Goal: Information Seeking & Learning: Understand process/instructions

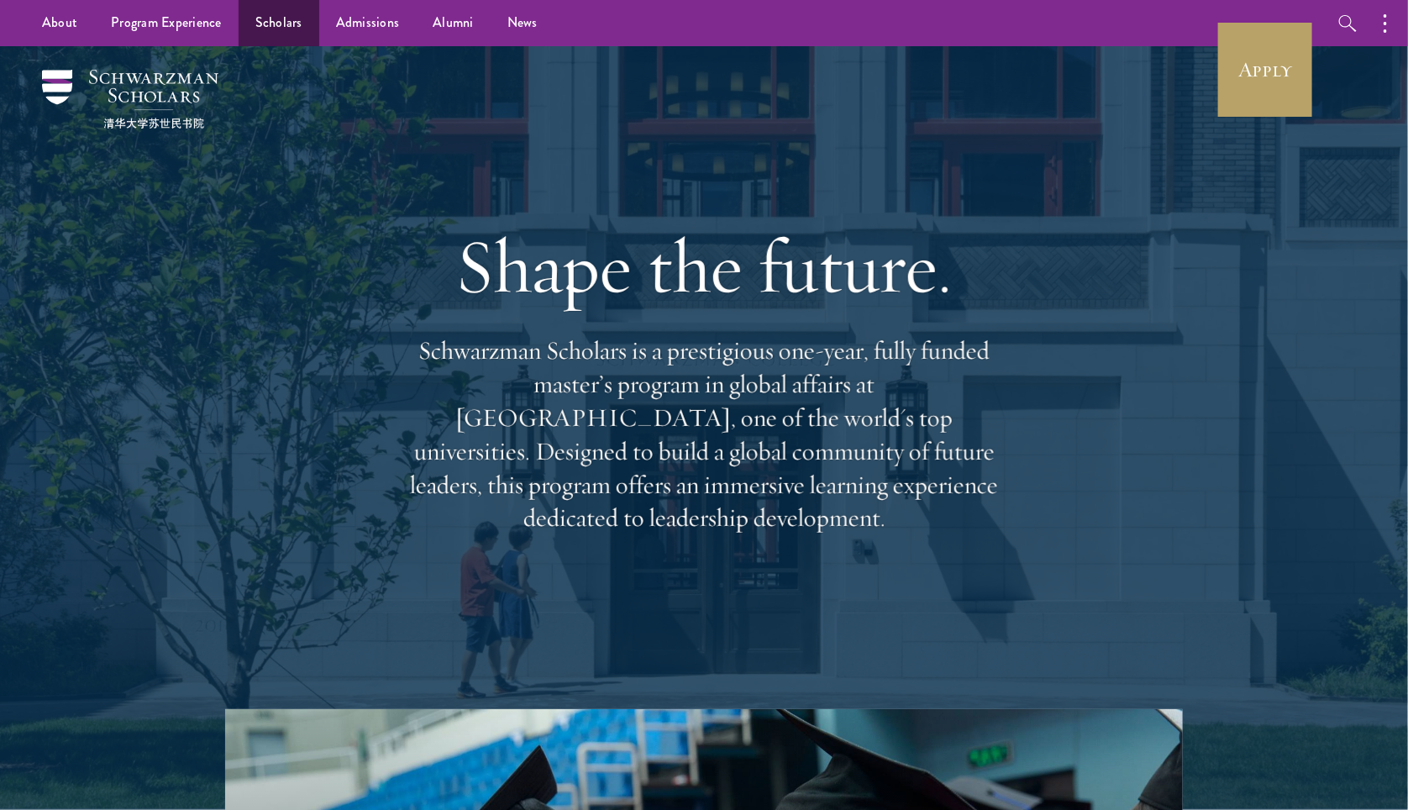
click at [278, 37] on link "Scholars" at bounding box center [279, 23] width 81 height 46
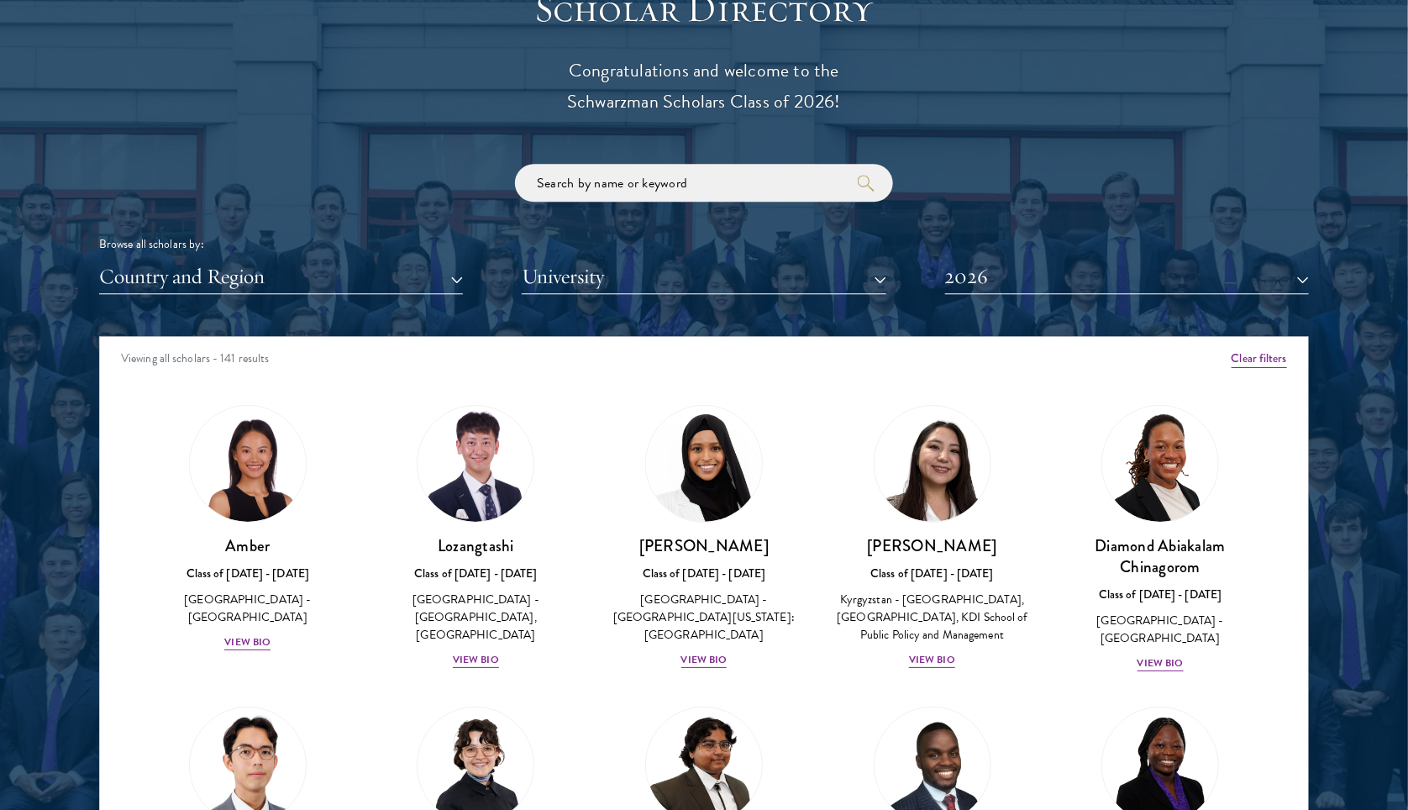
scroll to position [286, 0]
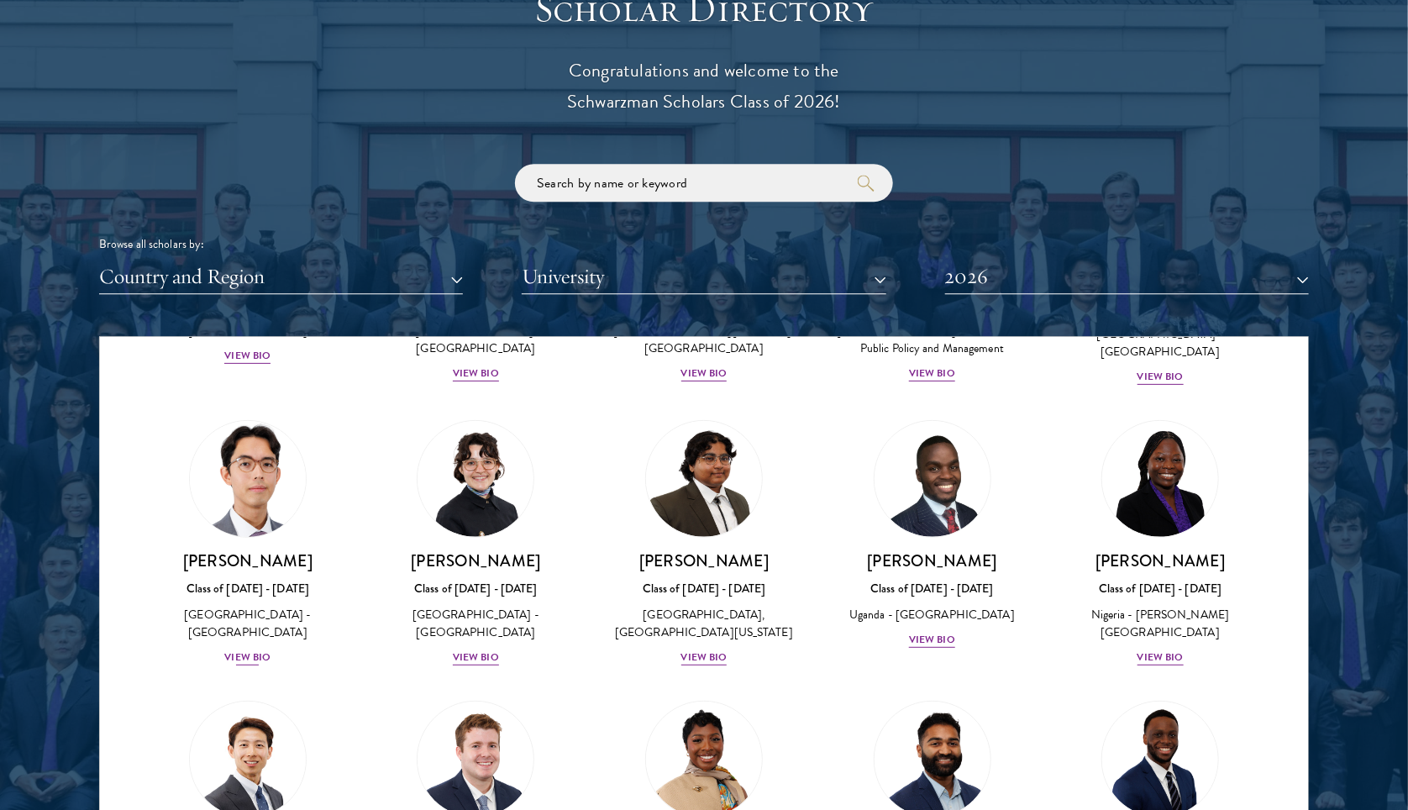
click at [237, 649] on div "View Bio" at bounding box center [247, 657] width 46 height 16
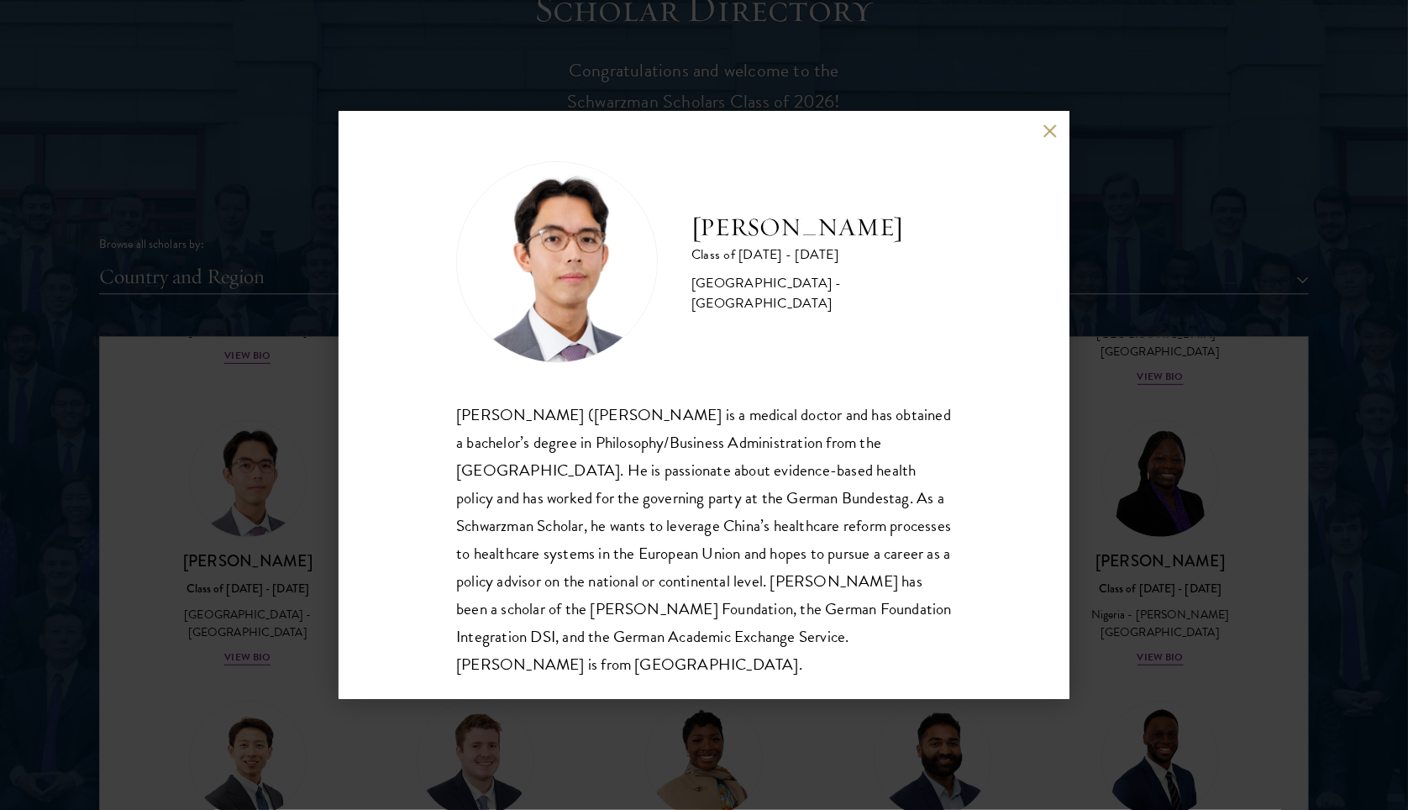
click at [1051, 134] on button at bounding box center [1049, 130] width 14 height 14
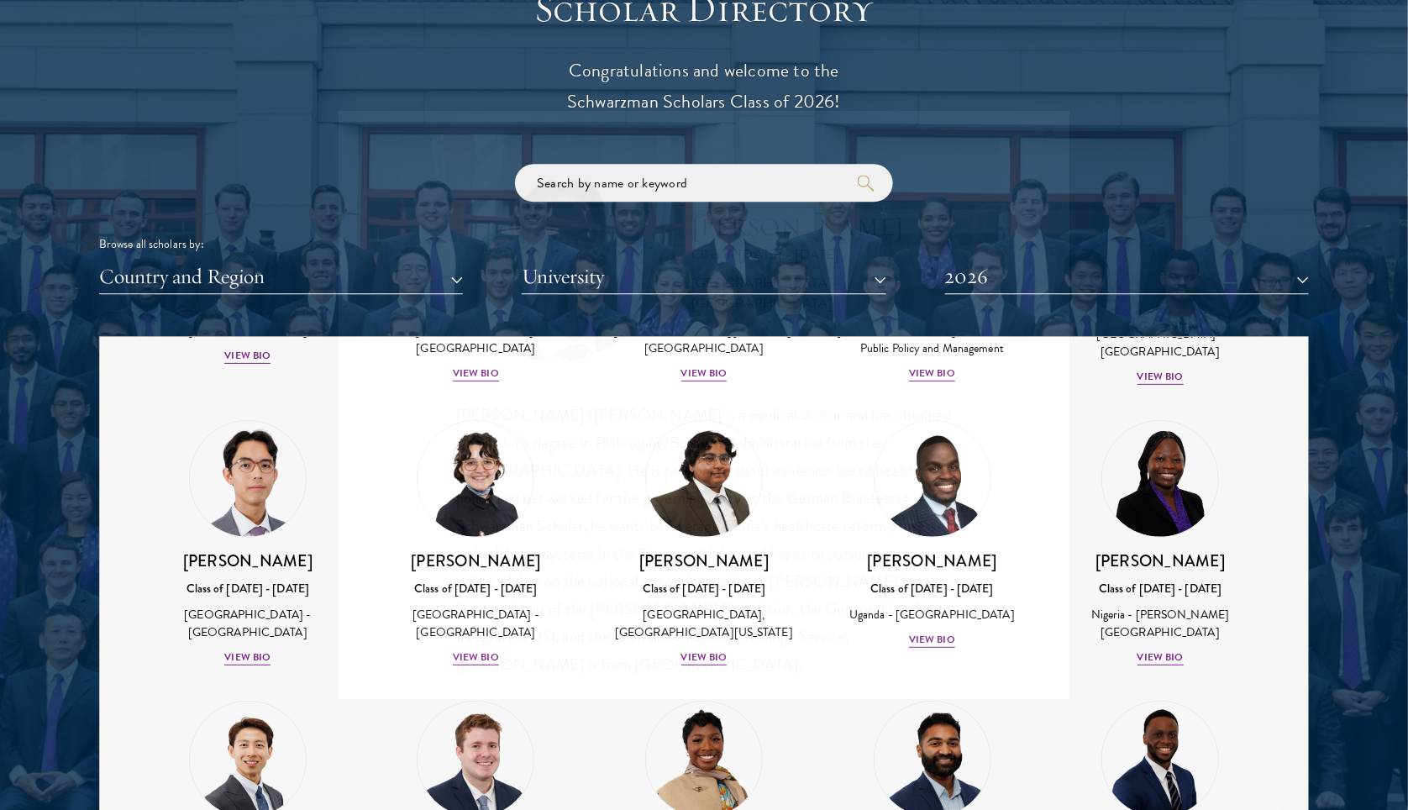
click at [1051, 134] on button at bounding box center [1049, 130] width 14 height 14
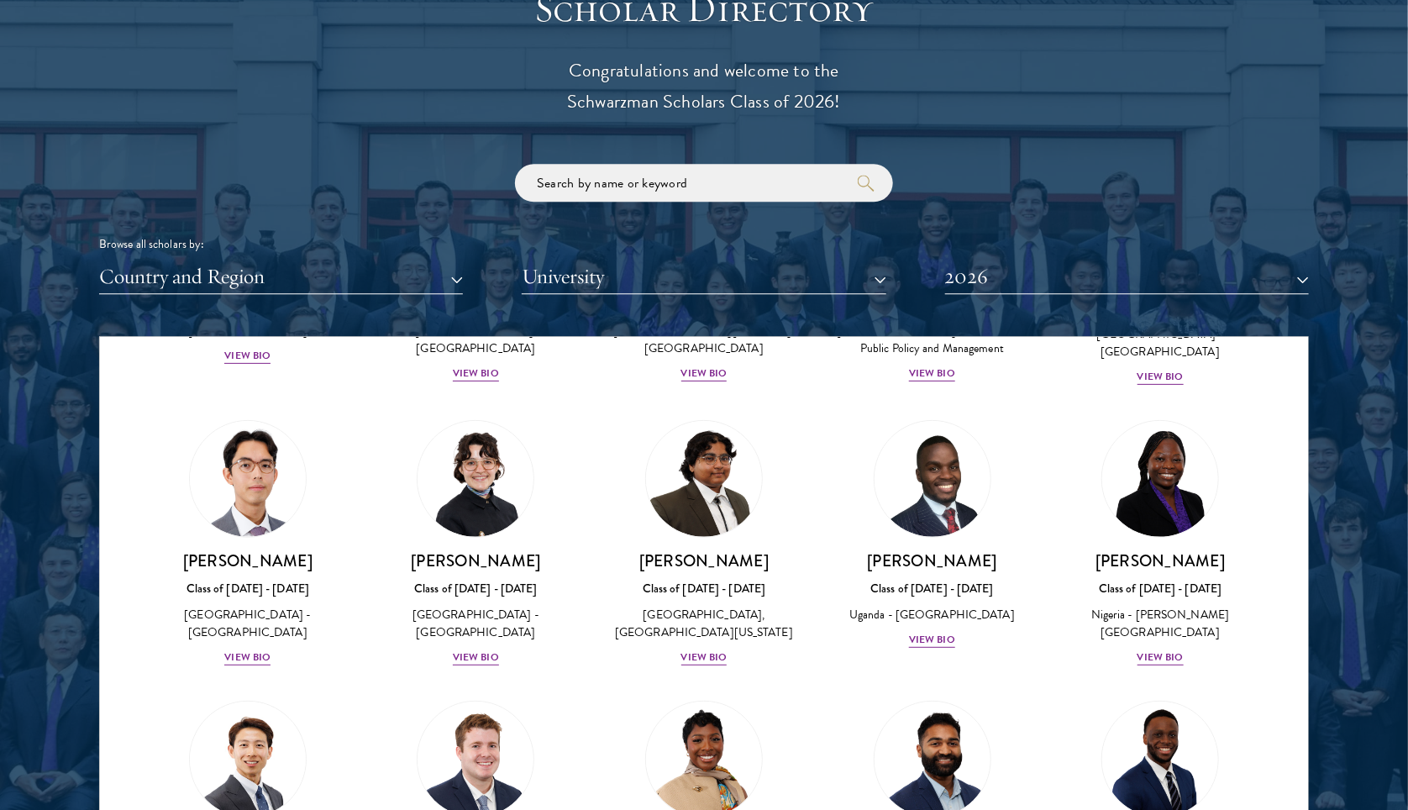
click at [1051, 134] on div "Scholar Directory Congratulations and welcome to the Schwarzman Scholars Class …" at bounding box center [703, 413] width 1209 height 854
click at [227, 649] on div "View Bio" at bounding box center [247, 657] width 46 height 16
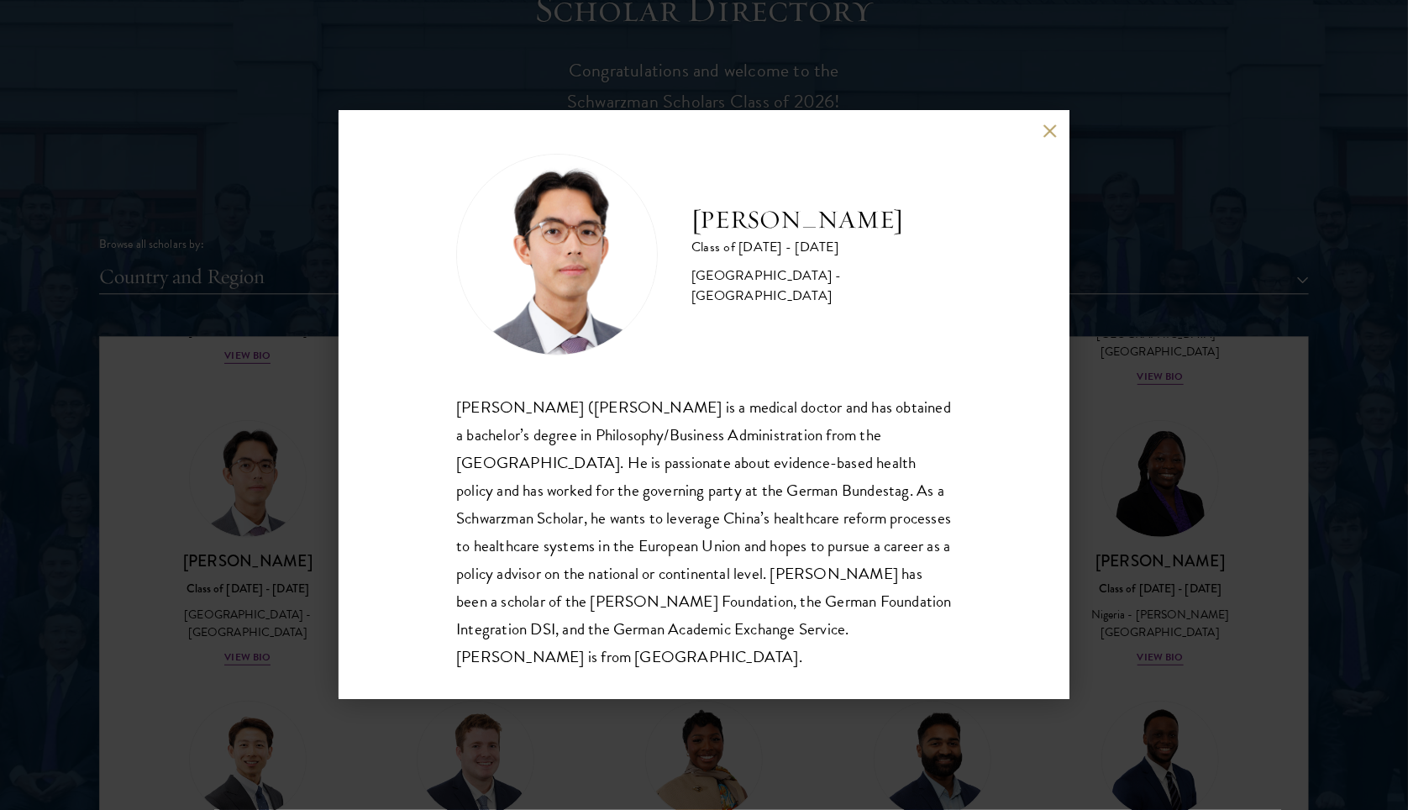
scroll to position [12, 0]
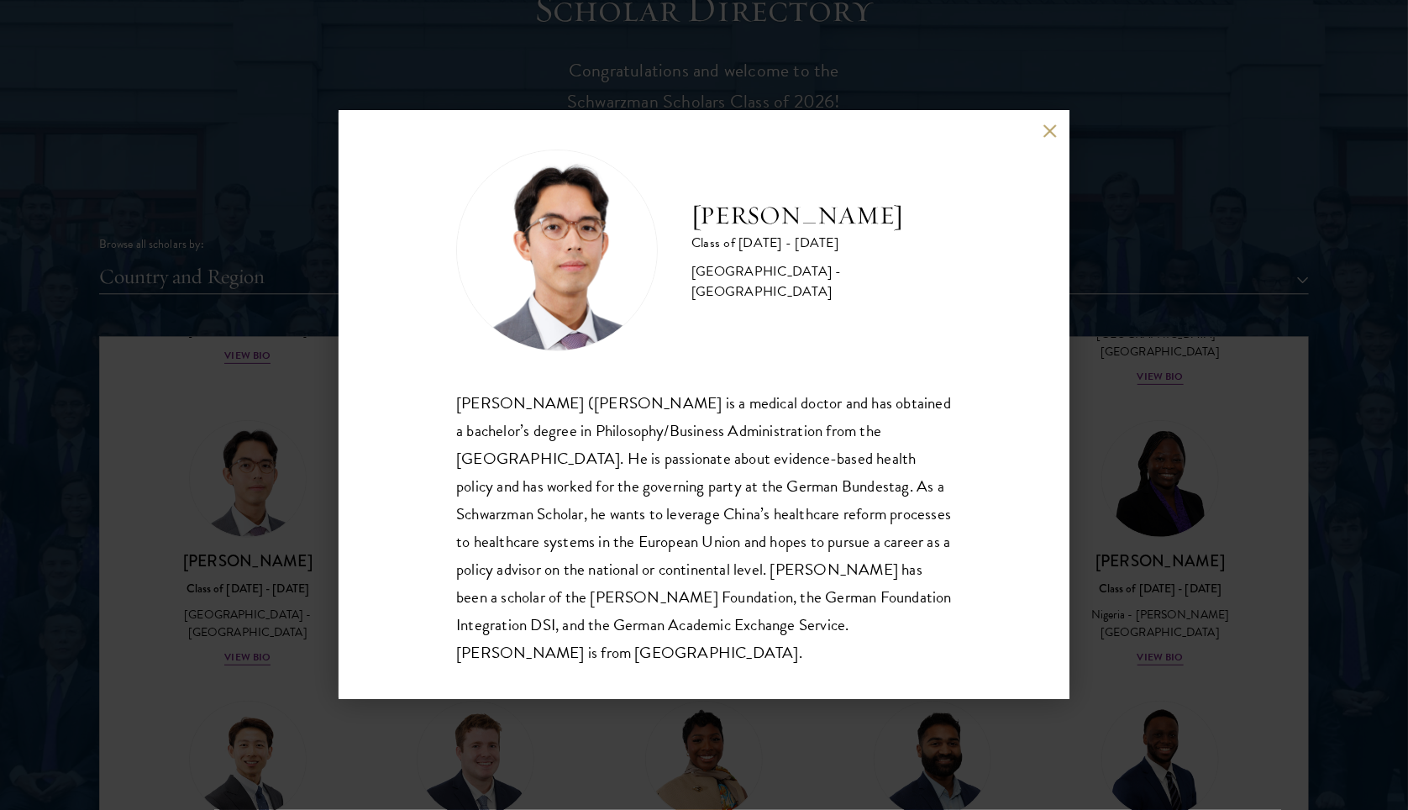
click at [1042, 128] on button at bounding box center [1049, 130] width 14 height 14
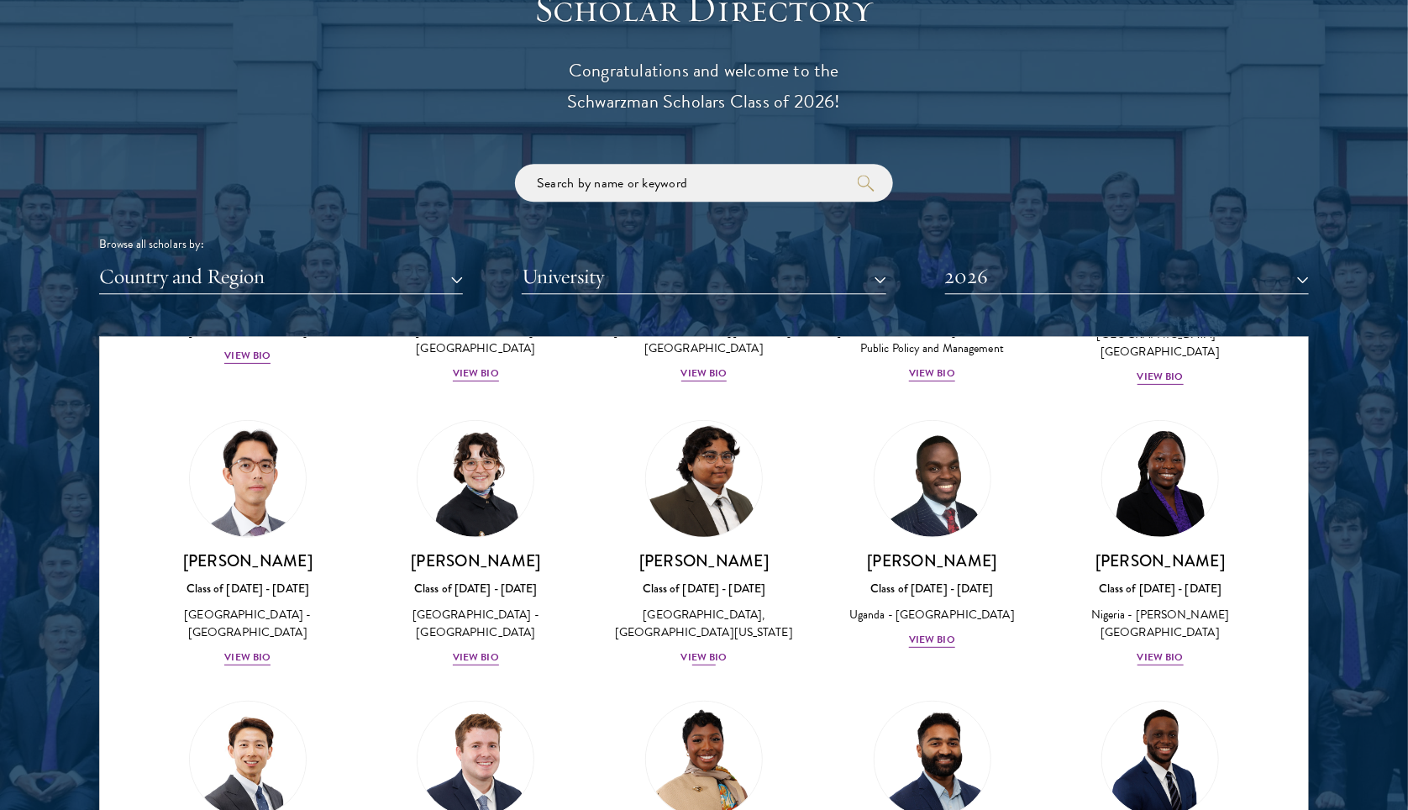
click at [686, 665] on div "View Bio" at bounding box center [704, 657] width 46 height 16
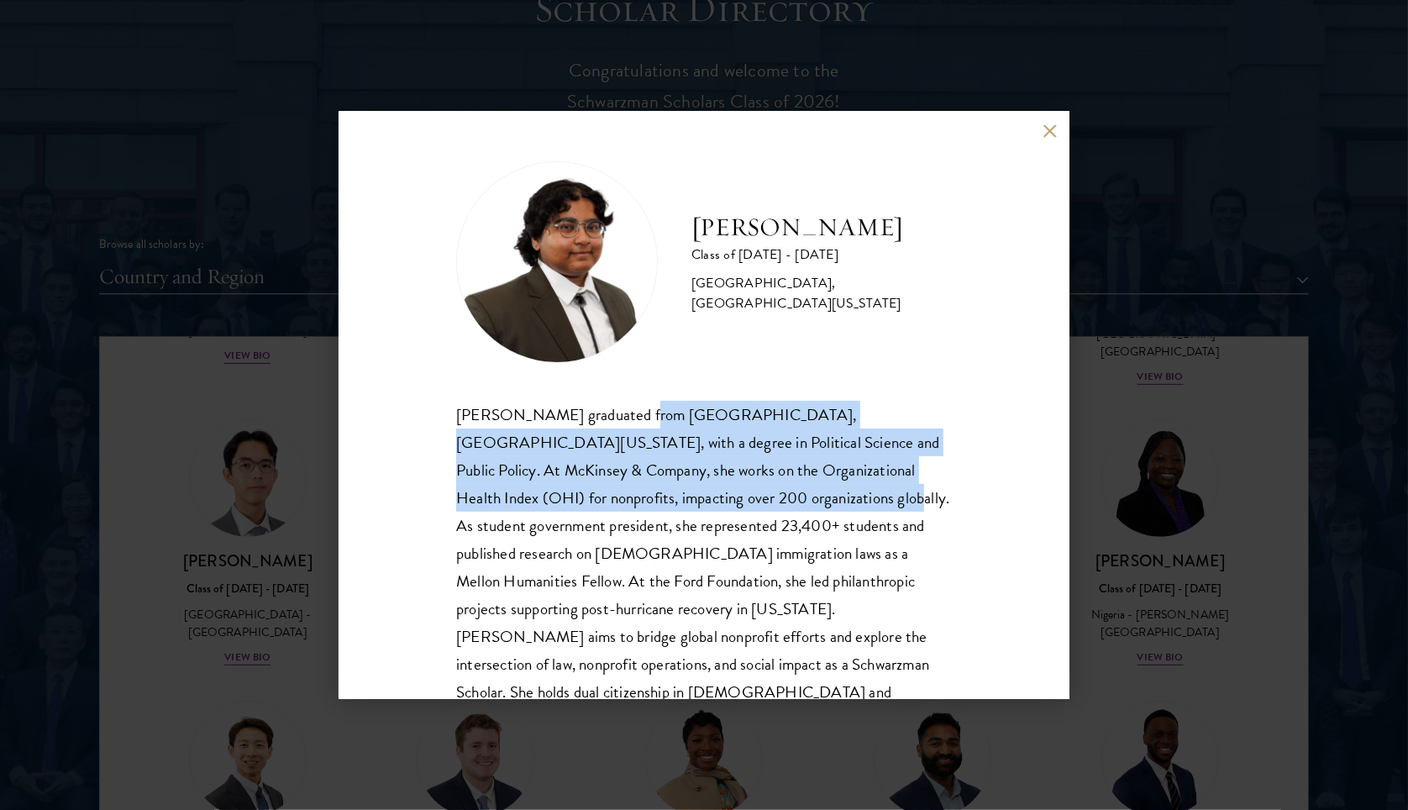
drag, startPoint x: 628, startPoint y: 415, endPoint x: 791, endPoint y: 491, distance: 180.0
click at [791, 491] on div "Ariana Ahmed graduated from Hunter College, City University of New York, with a…" at bounding box center [703, 567] width 495 height 333
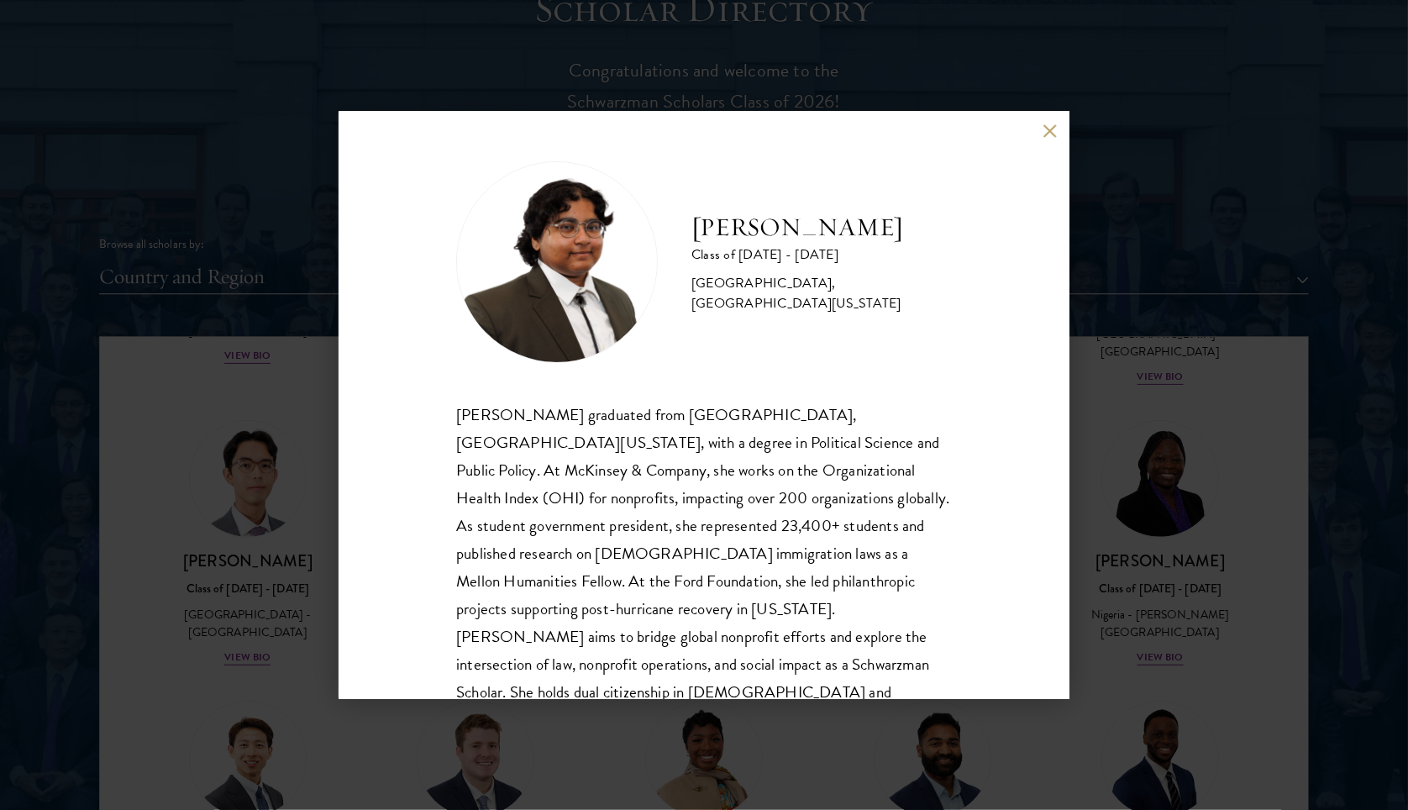
click at [724, 532] on div "Ariana Ahmed graduated from Hunter College, City University of New York, with a…" at bounding box center [703, 567] width 495 height 333
drag, startPoint x: 695, startPoint y: 525, endPoint x: 537, endPoint y: 535, distance: 159.0
click at [548, 552] on div "Ariana Ahmed graduated from Hunter College, City University of New York, with a…" at bounding box center [703, 567] width 495 height 333
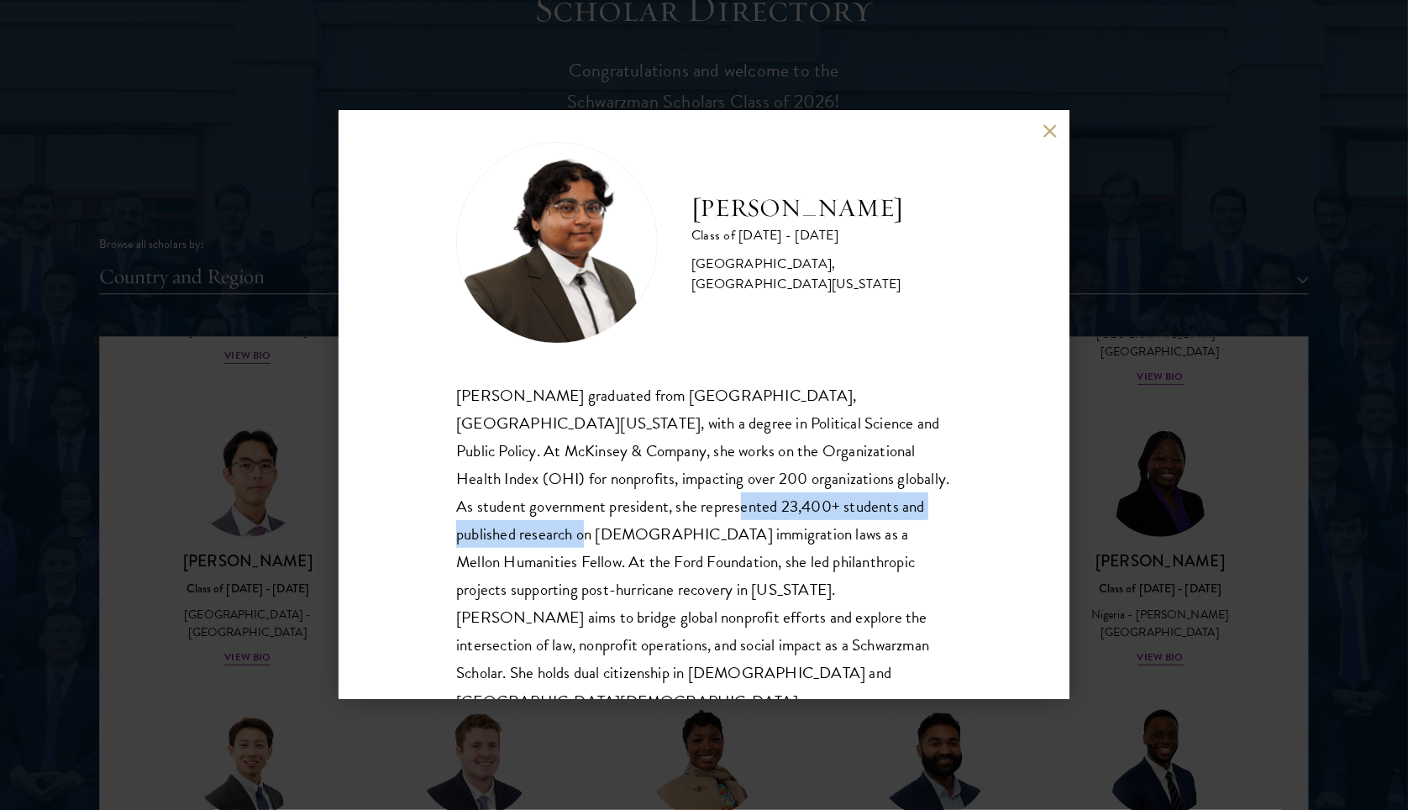
scroll to position [24, 0]
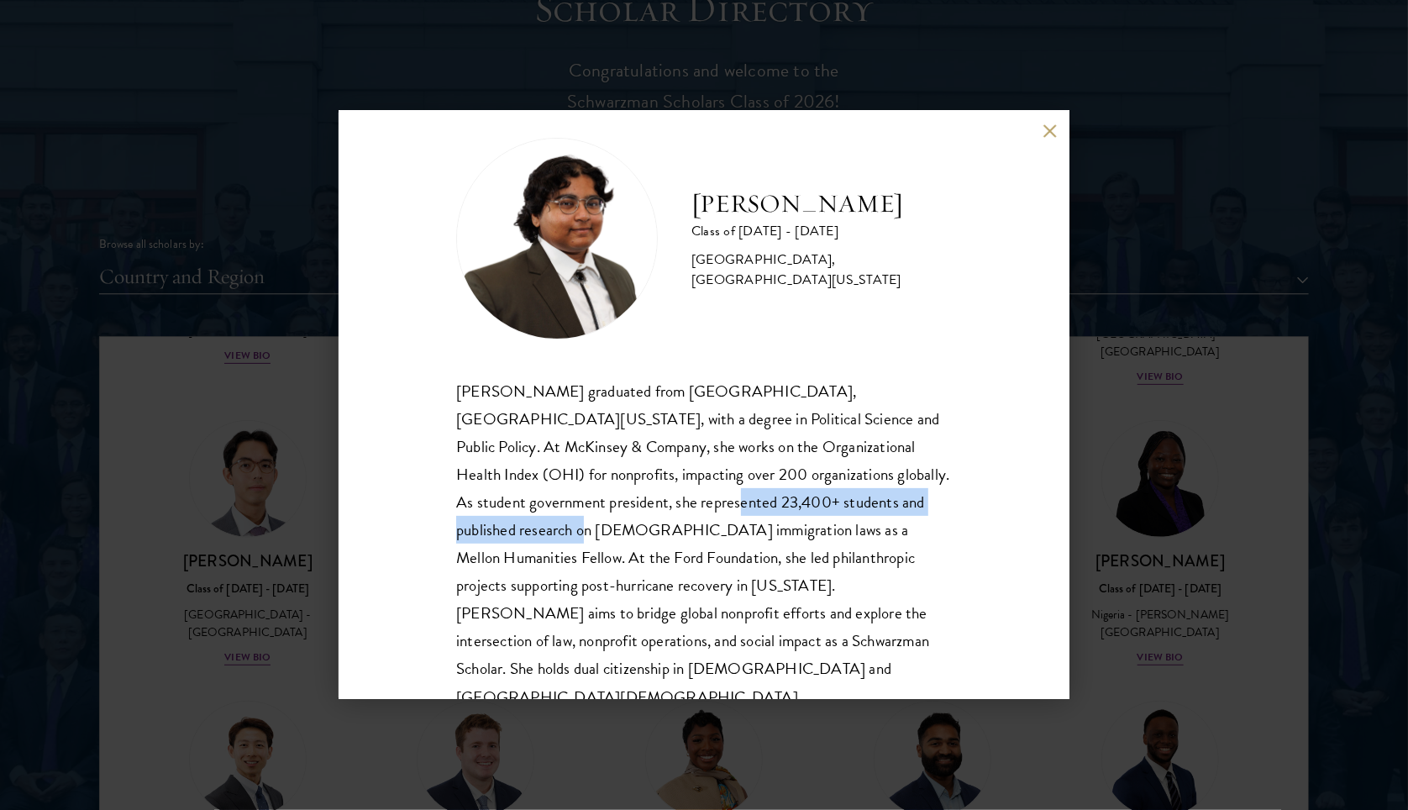
click at [1045, 132] on button at bounding box center [1049, 130] width 14 height 14
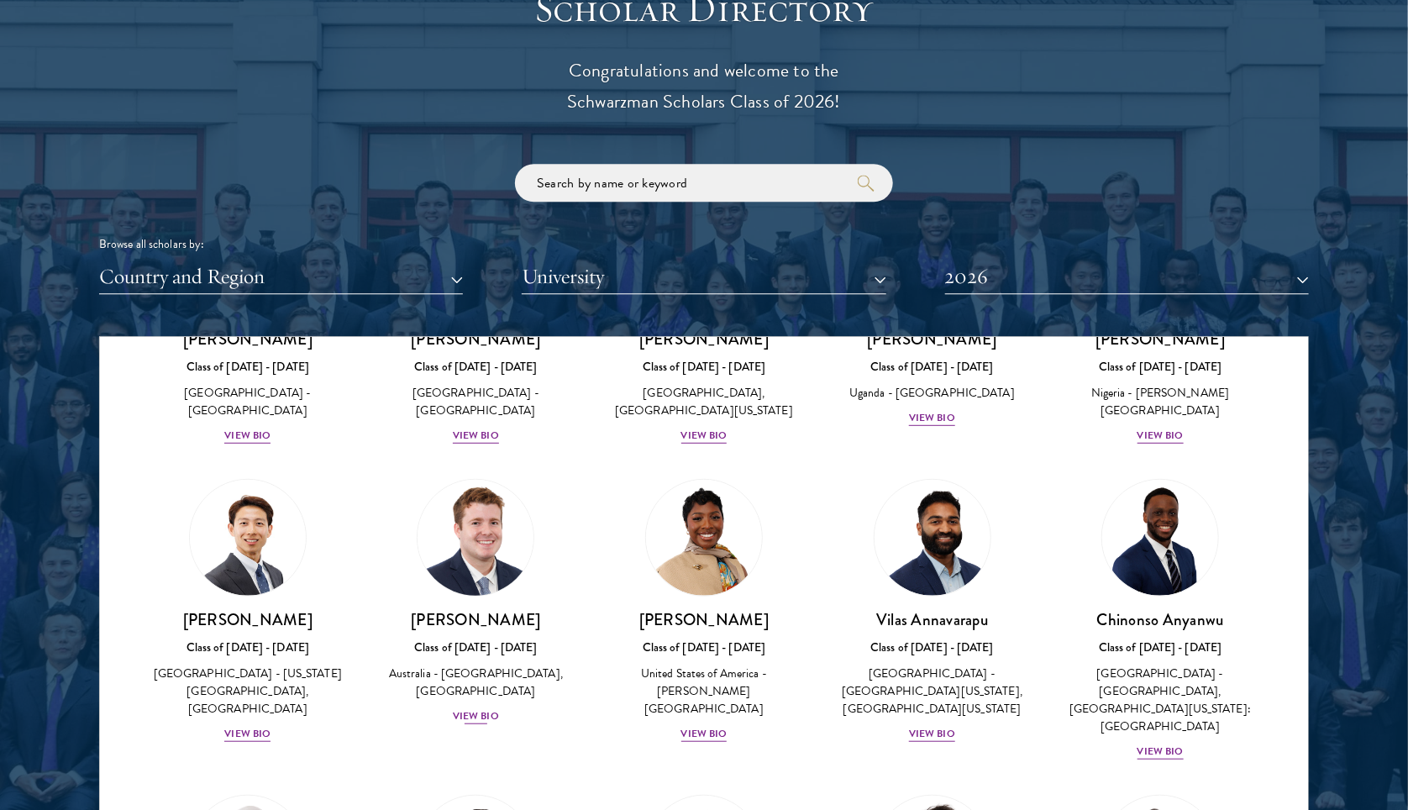
scroll to position [512, 0]
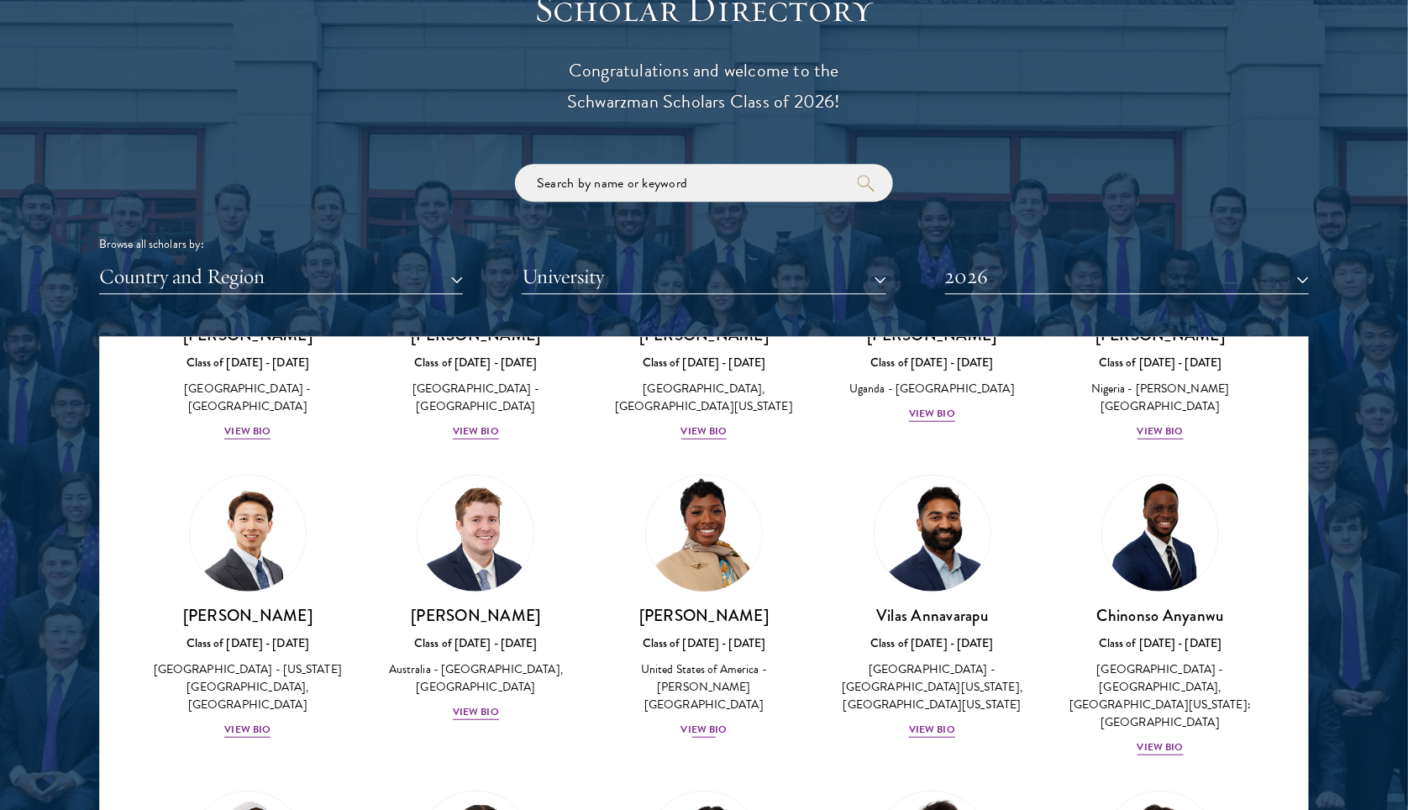
click at [708, 726] on div "View Bio" at bounding box center [704, 729] width 46 height 16
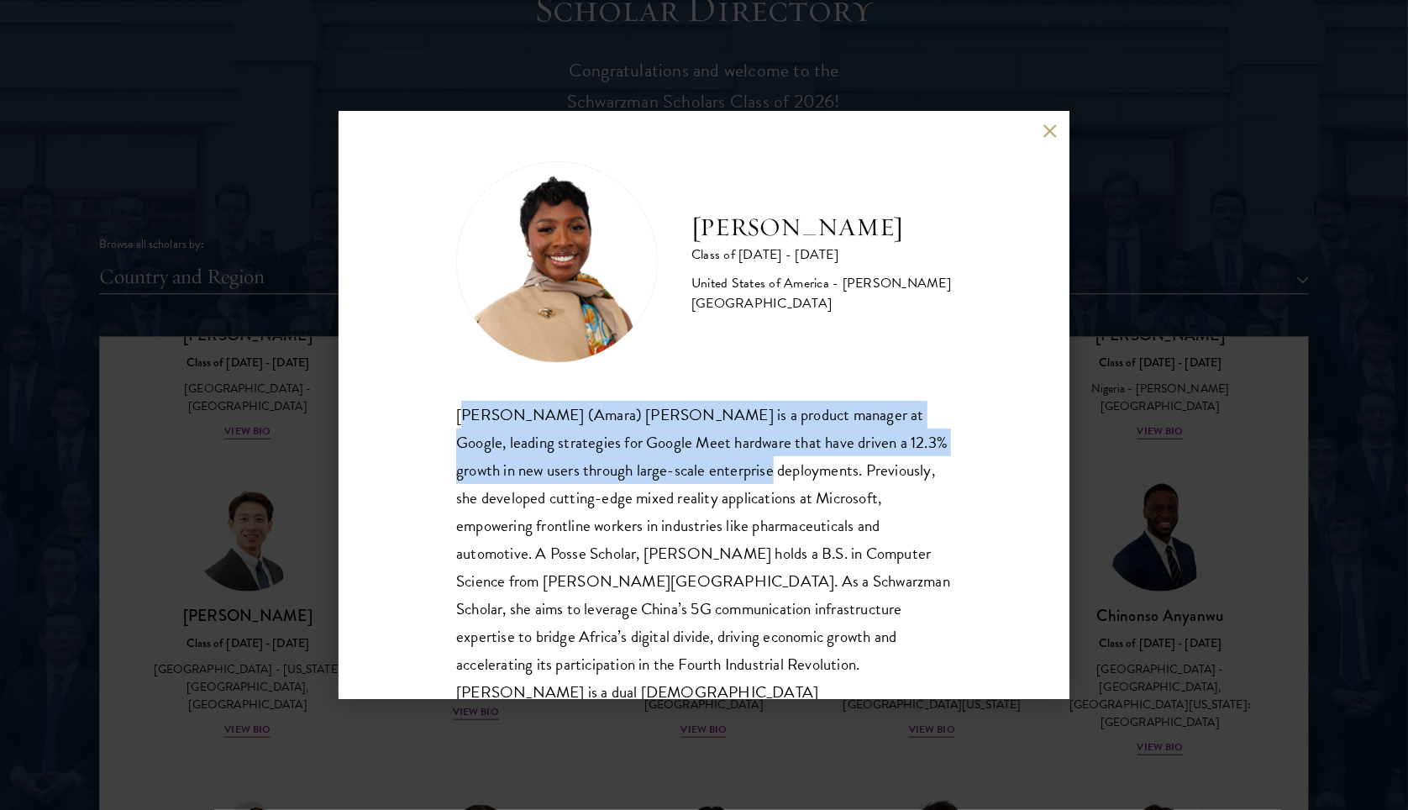
drag, startPoint x: 462, startPoint y: 417, endPoint x: 737, endPoint y: 474, distance: 281.3
click at [737, 474] on div "Sophia (Amara) Anigbo is a product manager at Google, leading strategies for Go…" at bounding box center [703, 567] width 495 height 333
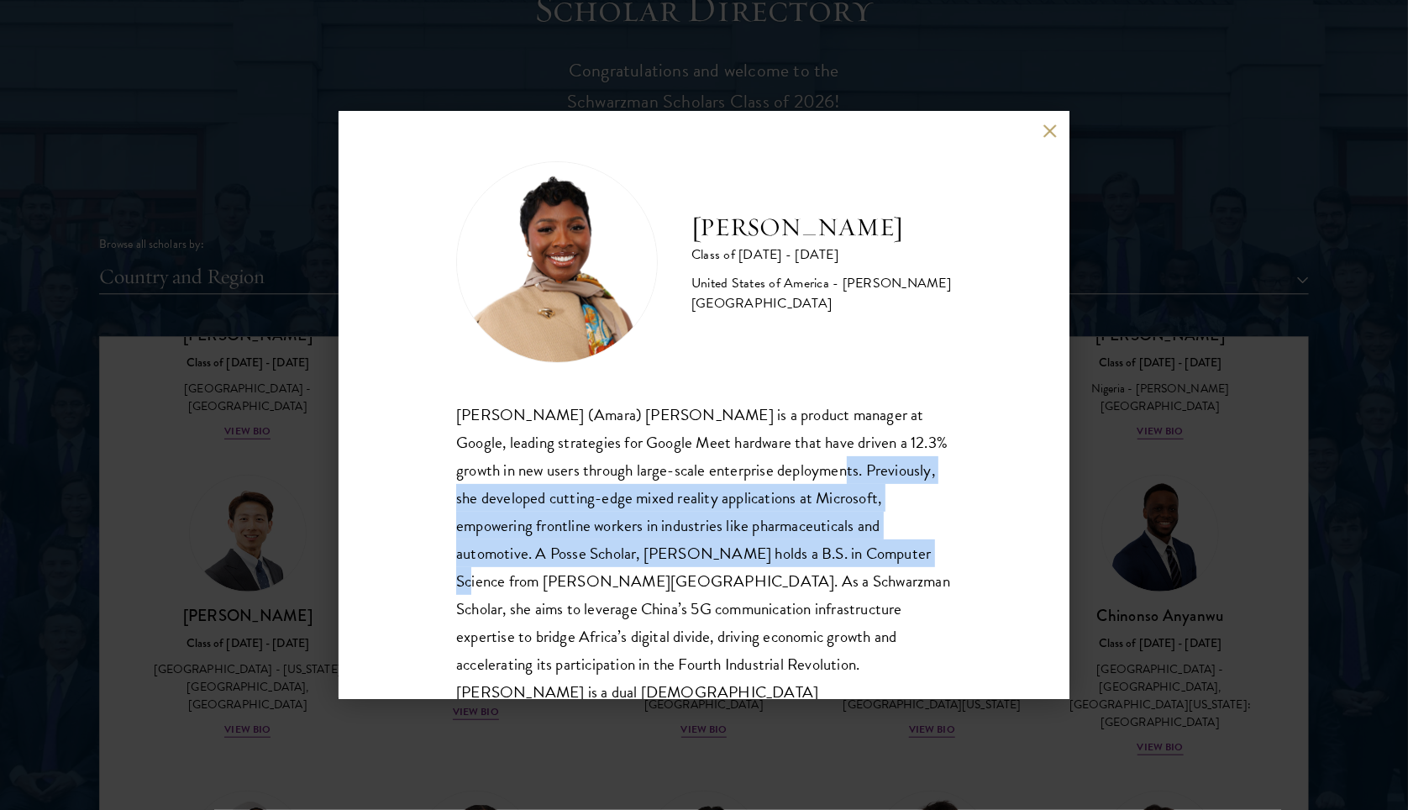
drag, startPoint x: 803, startPoint y: 466, endPoint x: 829, endPoint y: 553, distance: 91.1
click at [829, 553] on div "Sophia (Amara) Anigbo is a product manager at Google, leading strategies for Go…" at bounding box center [703, 567] width 495 height 333
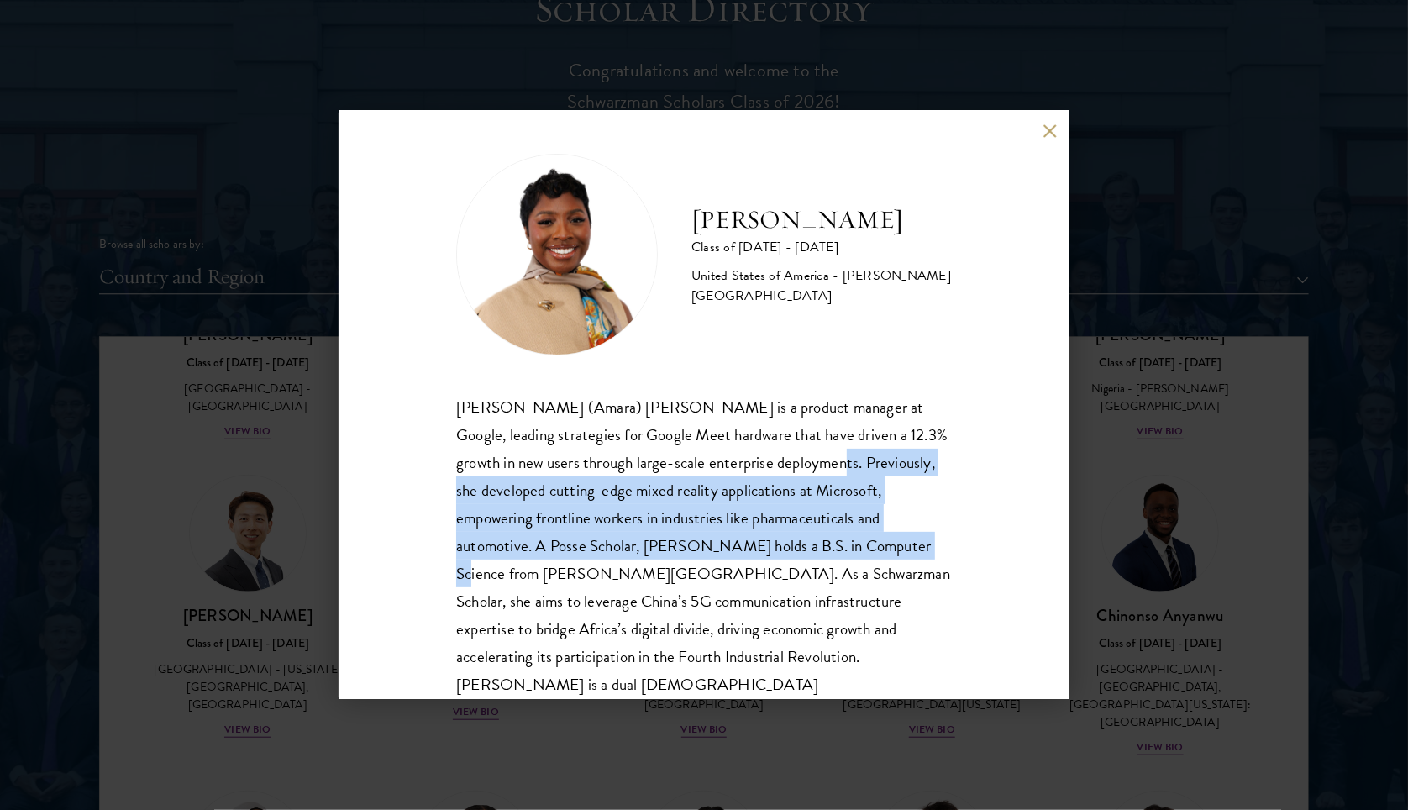
scroll to position [12, 0]
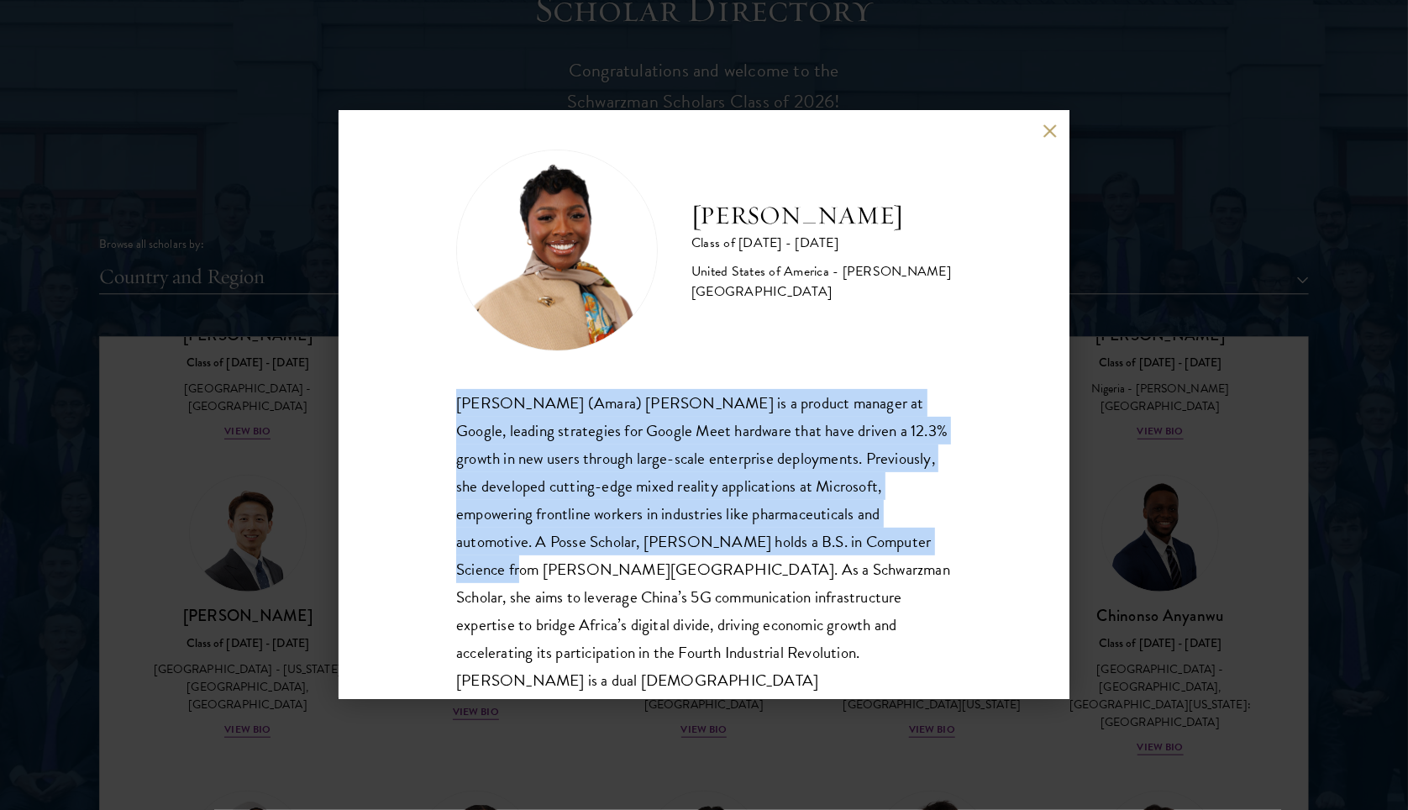
drag, startPoint x: 858, startPoint y: 534, endPoint x: 575, endPoint y: 396, distance: 315.1
click at [462, 396] on div "Sophia (Amara) Anigbo is a product manager at Google, leading strategies for Go…" at bounding box center [703, 555] width 495 height 333
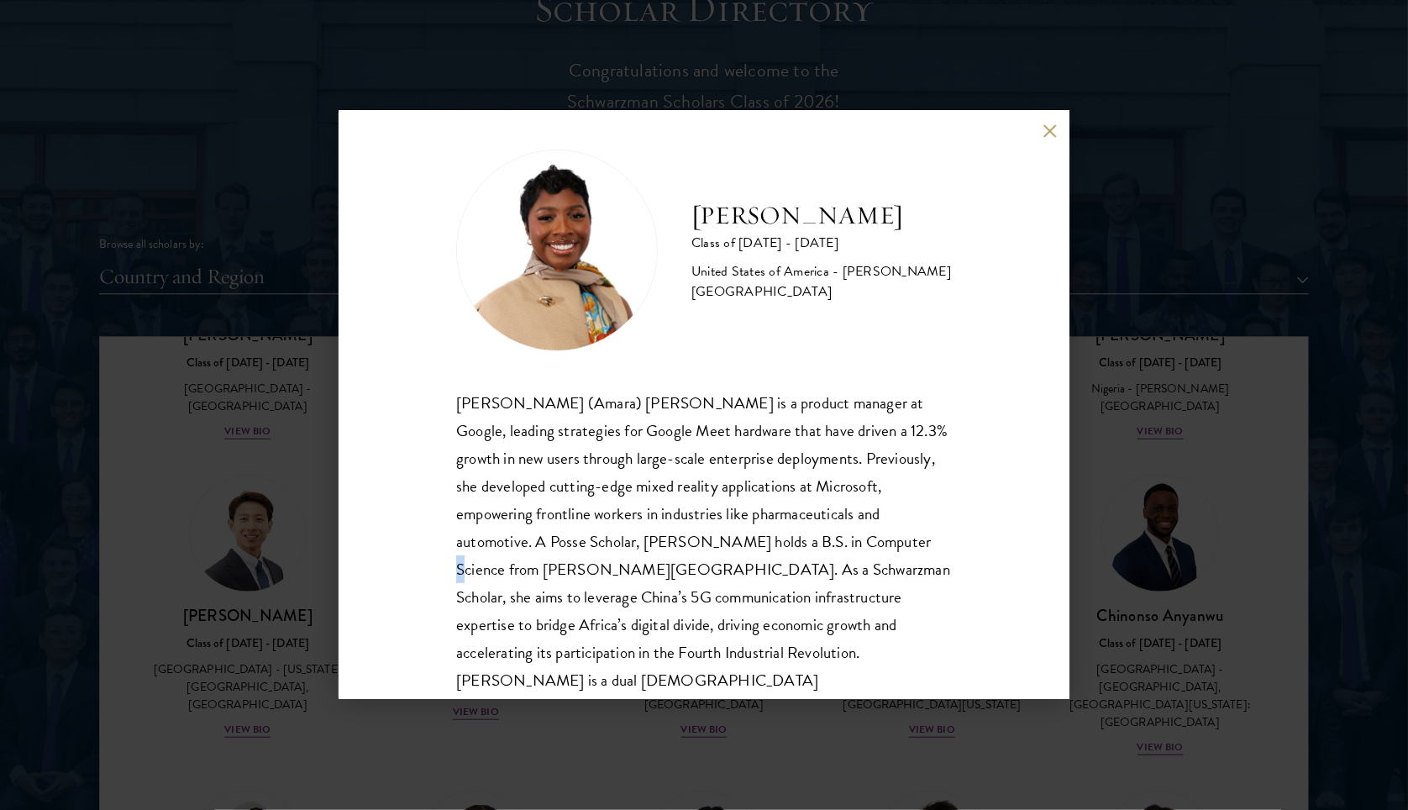
click at [818, 551] on div "Sophia (Amara) Anigbo is a product manager at Google, leading strategies for Go…" at bounding box center [703, 555] width 495 height 333
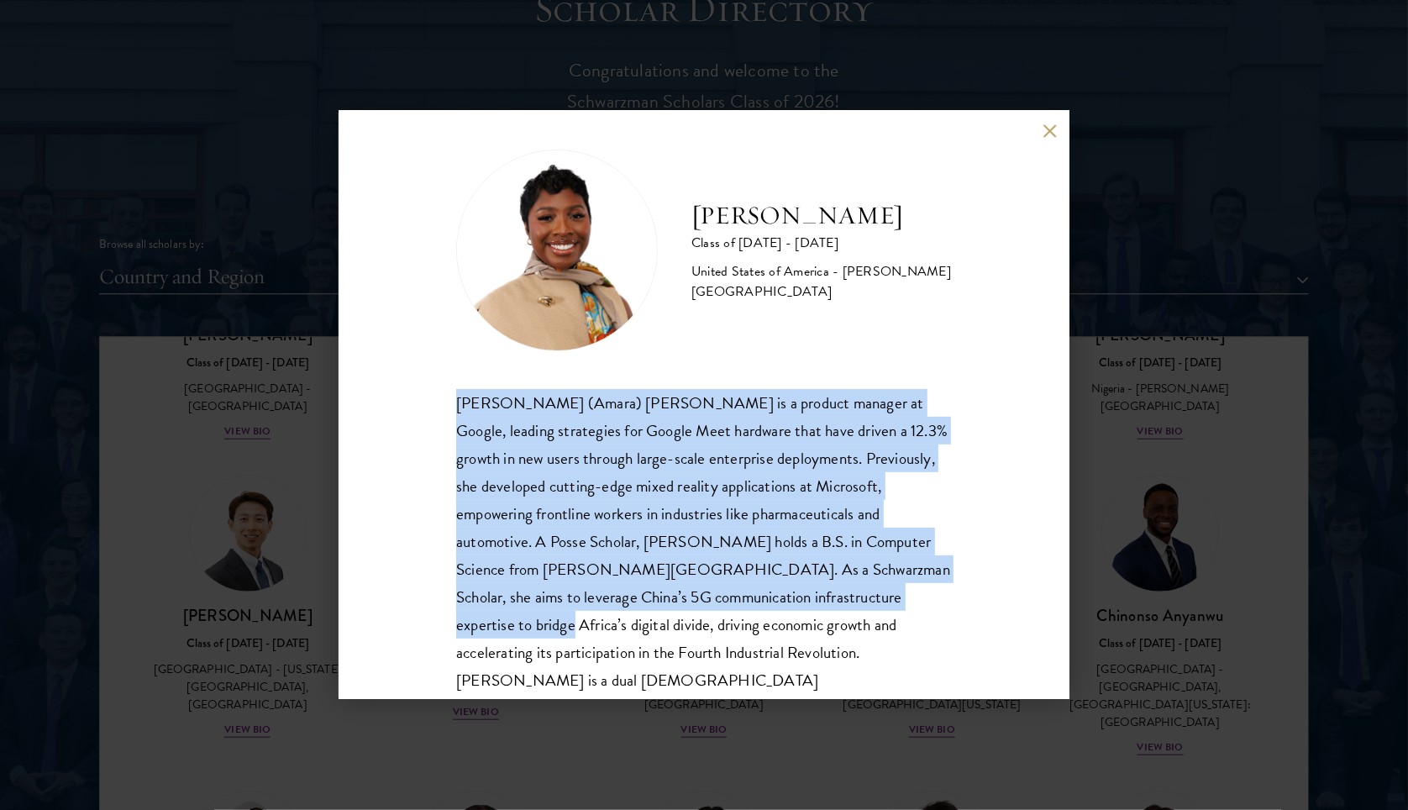
drag, startPoint x: 863, startPoint y: 584, endPoint x: 384, endPoint y: 412, distance: 509.5
click at [384, 412] on div "Amara Anigbo Class of 2025 - 2026 United States of America - Dickinson College …" at bounding box center [703, 405] width 731 height 588
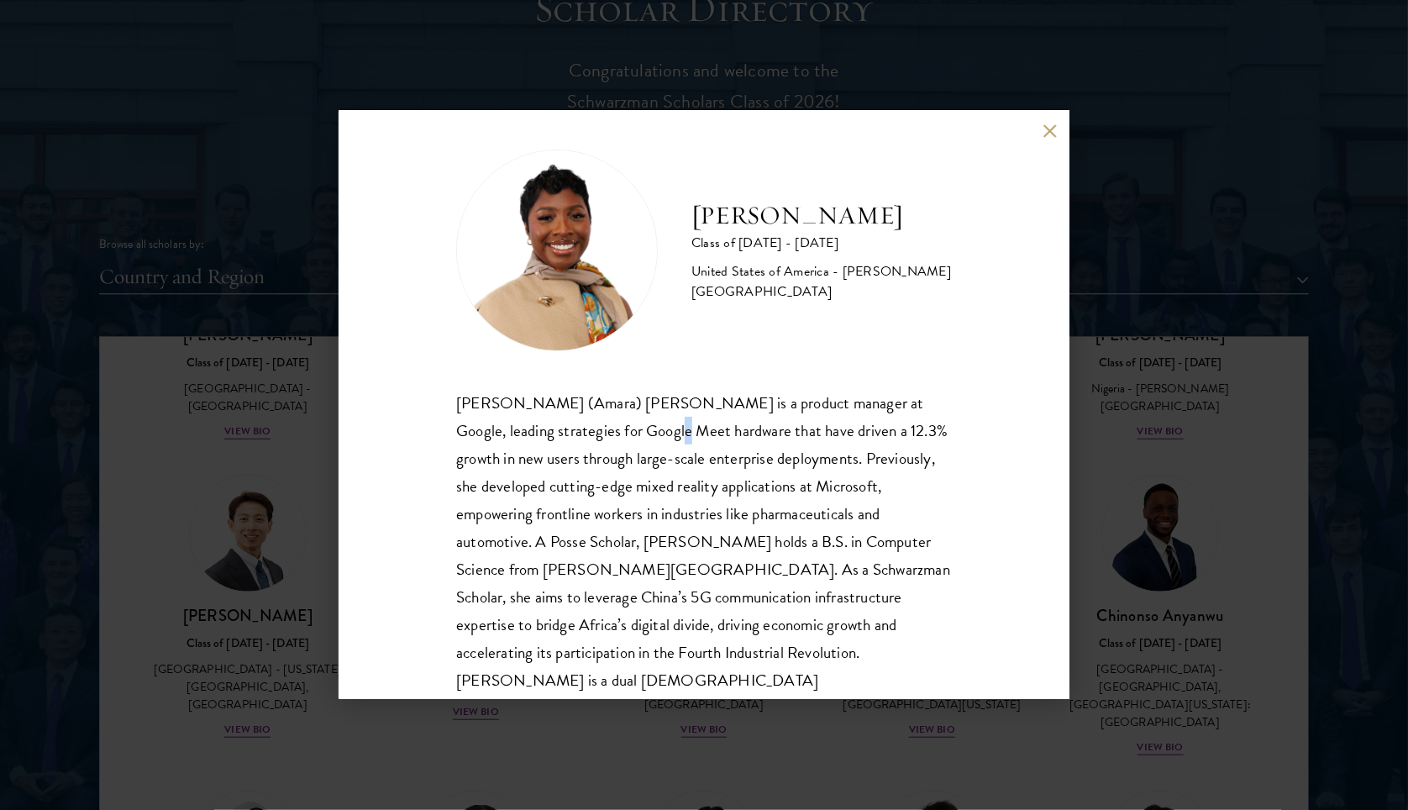
click at [620, 438] on div "Sophia (Amara) Anigbo is a product manager at Google, leading strategies for Go…" at bounding box center [703, 555] width 495 height 333
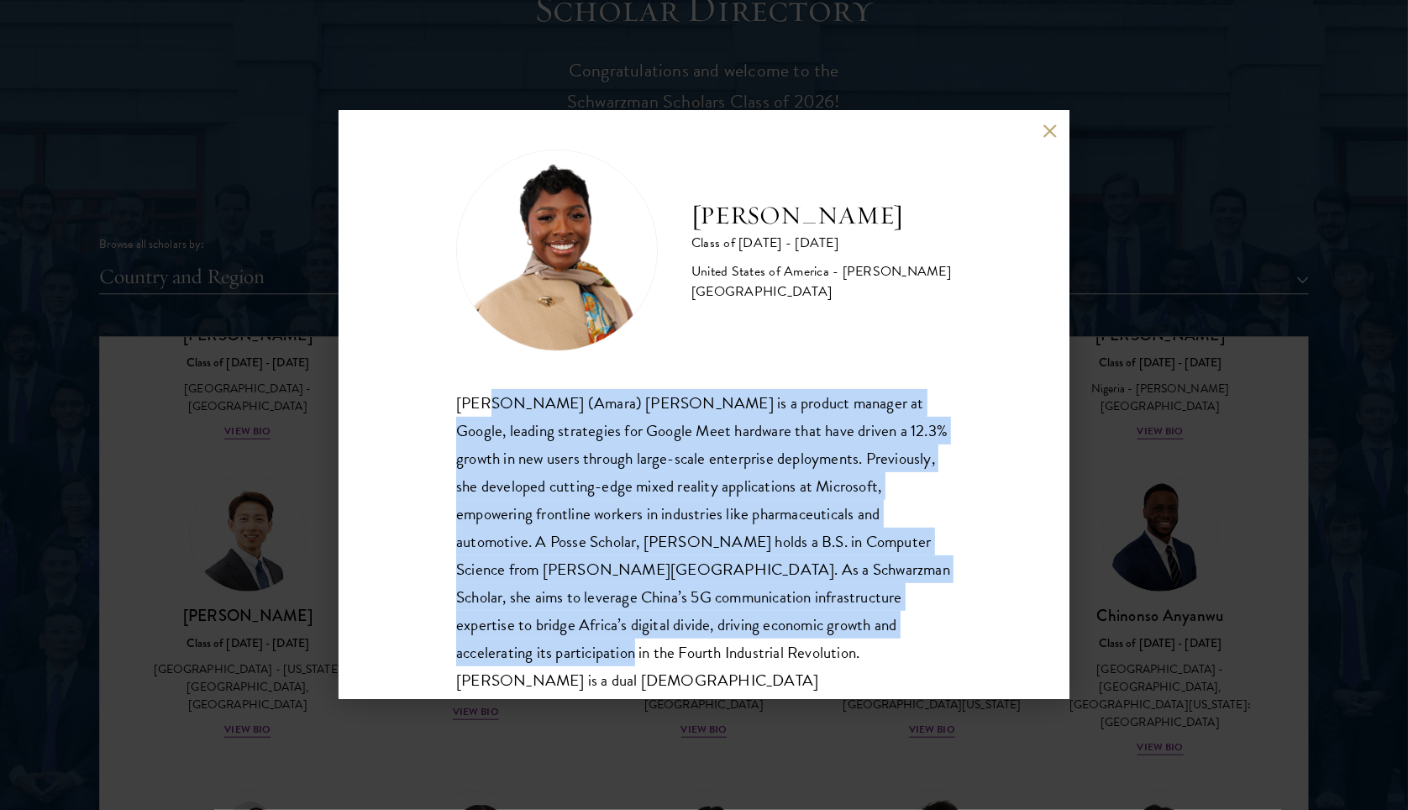
drag, startPoint x: 485, startPoint y: 396, endPoint x: 923, endPoint y: 608, distance: 487.2
click at [925, 611] on div "Sophia (Amara) Anigbo is a product manager at Google, leading strategies for Go…" at bounding box center [703, 555] width 495 height 333
click at [1045, 130] on button at bounding box center [1049, 130] width 14 height 14
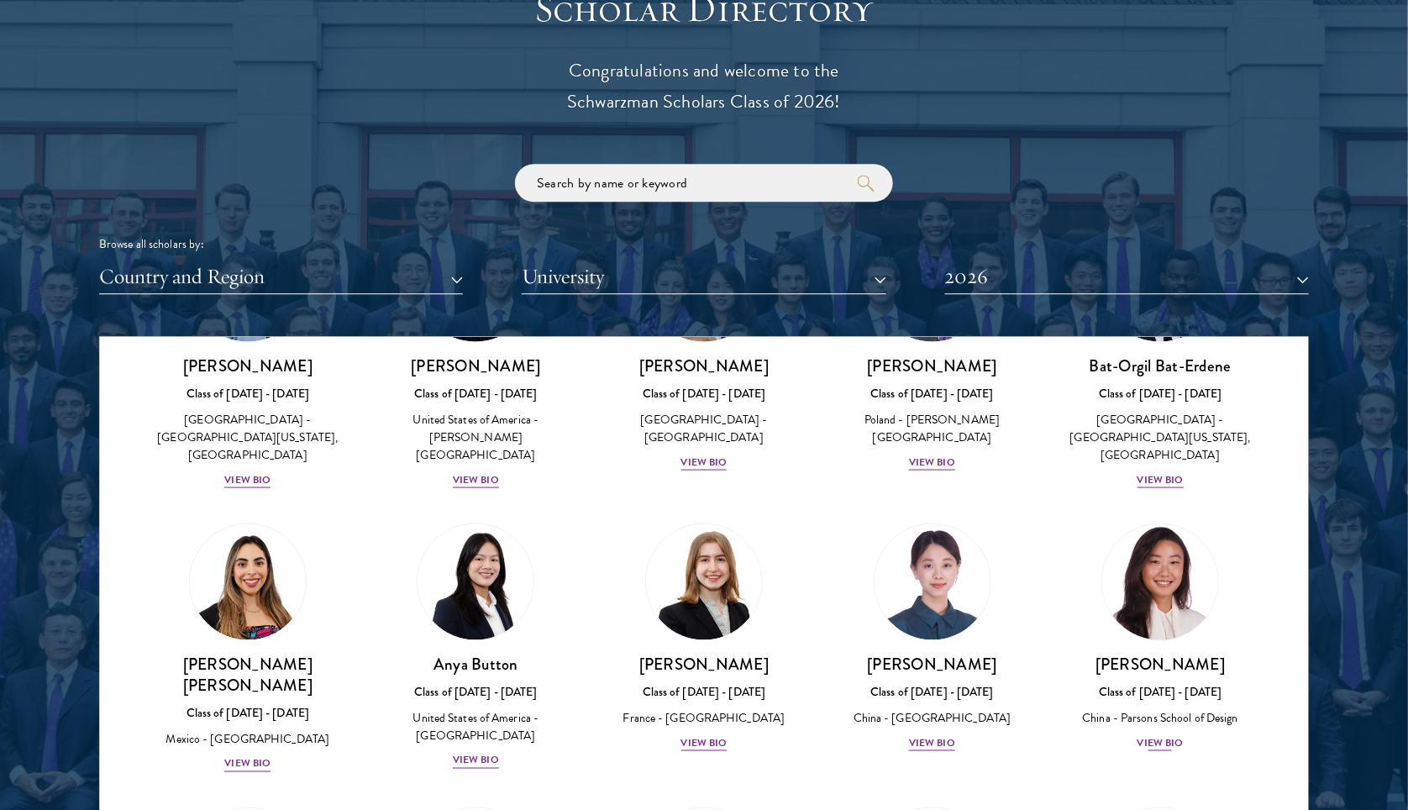
scroll to position [1083, 0]
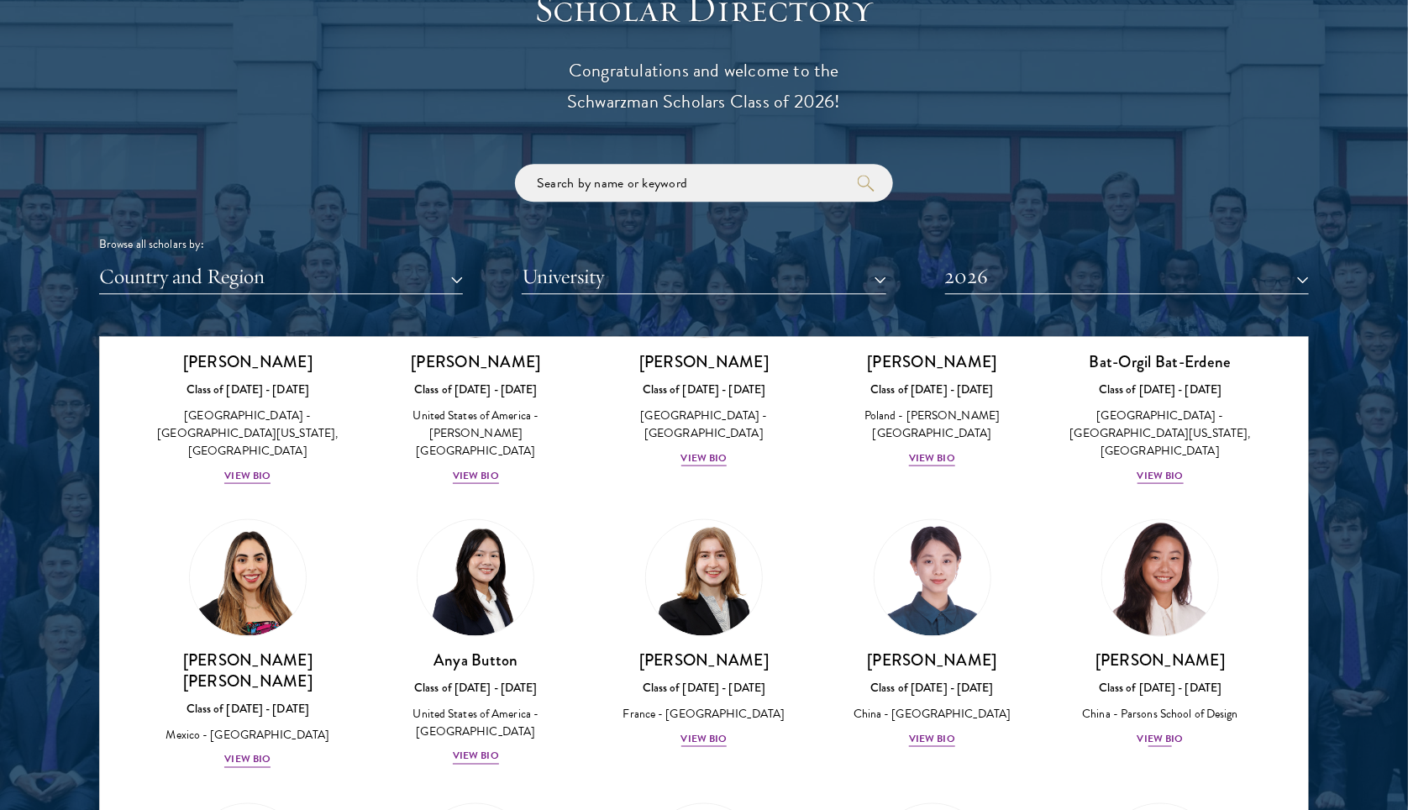
click at [1155, 730] on div "View Bio" at bounding box center [1160, 738] width 46 height 16
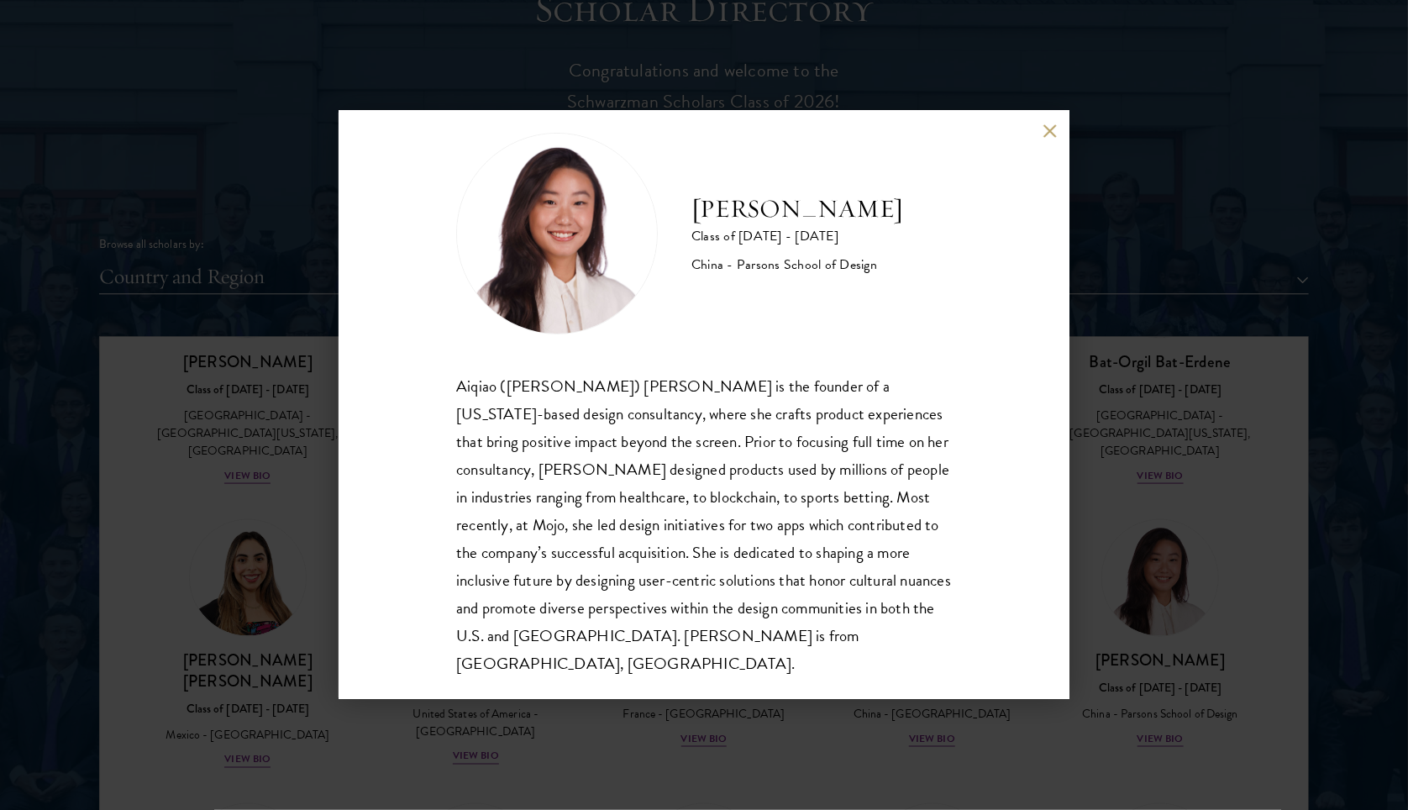
scroll to position [1898, 0]
click at [1043, 130] on button at bounding box center [1049, 130] width 14 height 14
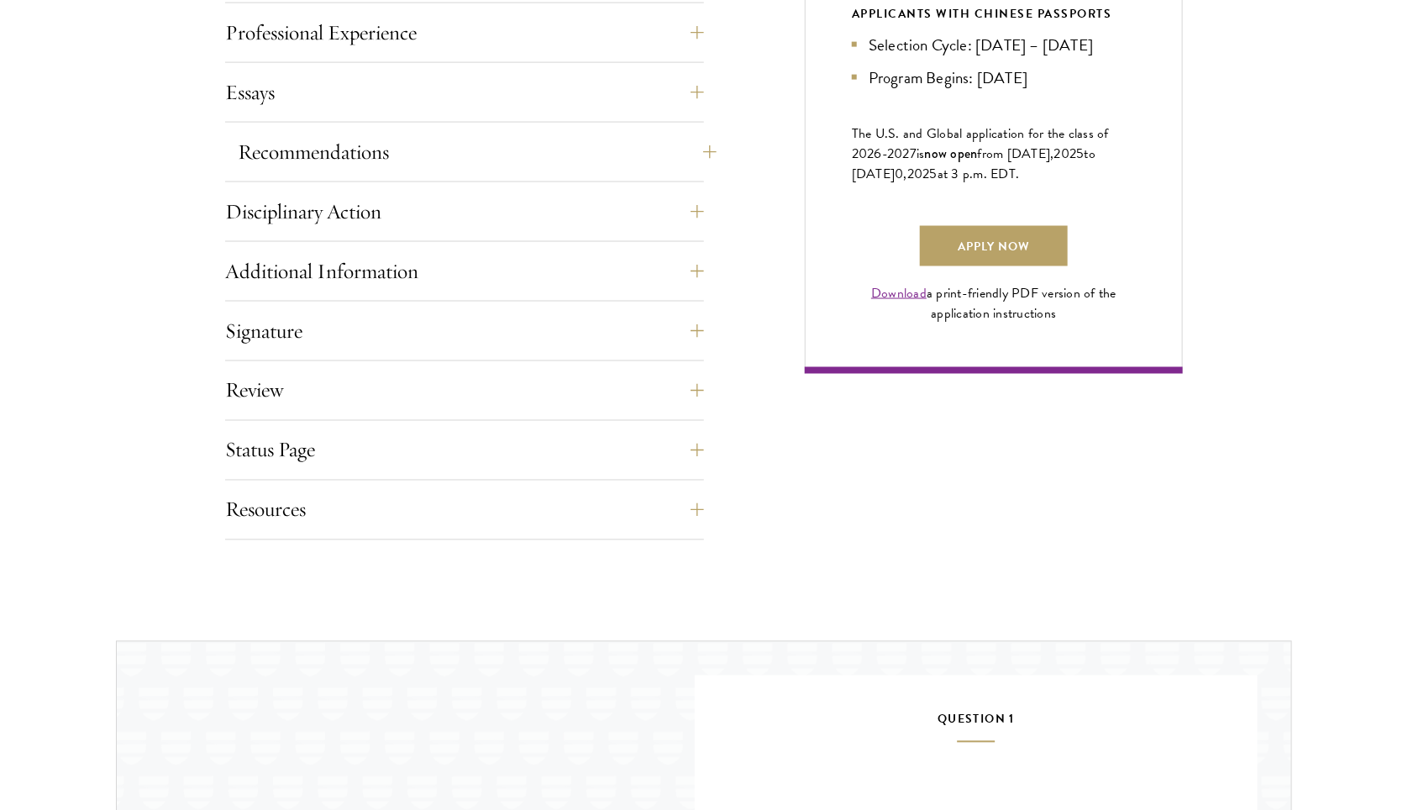
click at [318, 154] on button "Recommendations" at bounding box center [477, 152] width 479 height 40
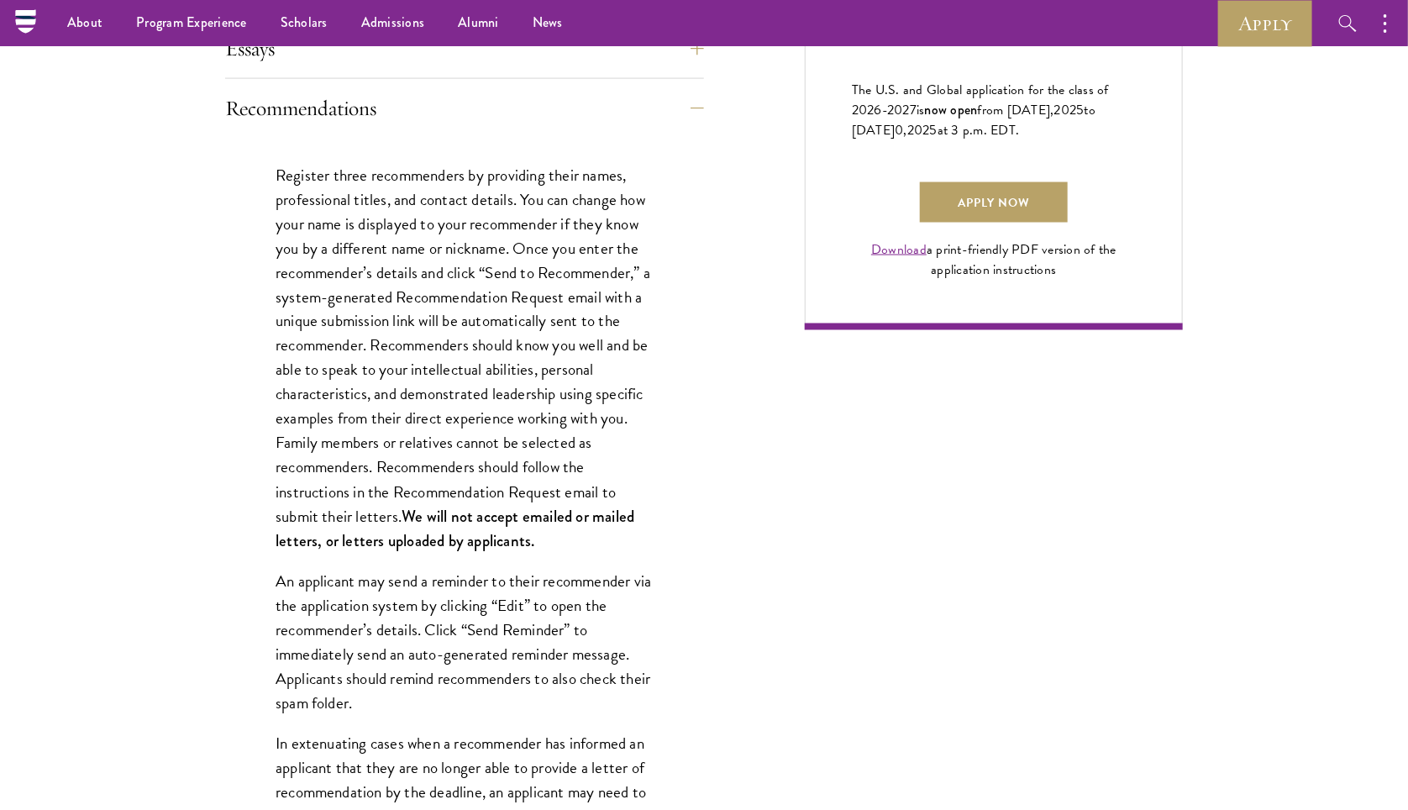
scroll to position [1054, 0]
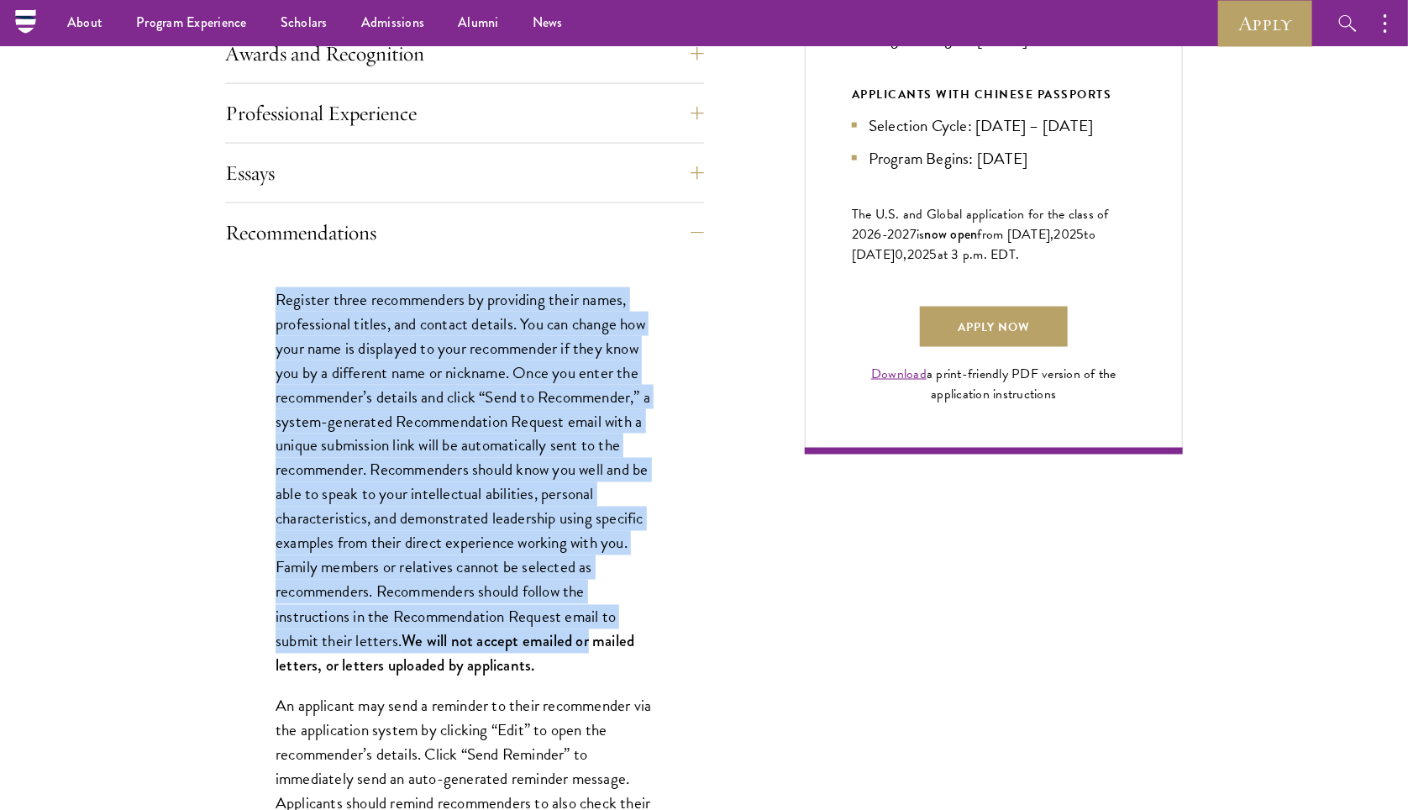
drag, startPoint x: 308, startPoint y: 309, endPoint x: 592, endPoint y: 633, distance: 430.9
click at [506, 558] on p "Register three recommenders by providing their names, professional titles, and …" at bounding box center [464, 482] width 378 height 391
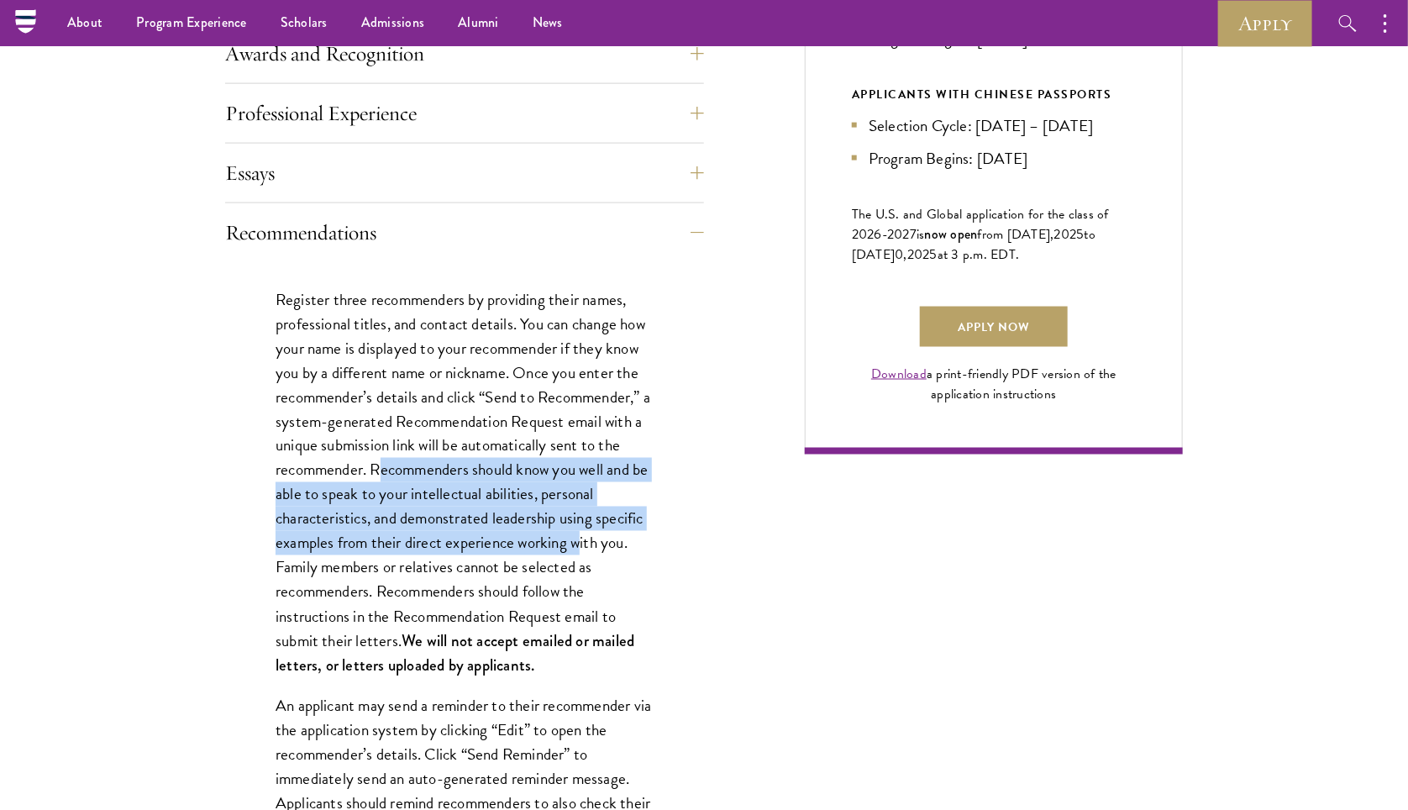
drag, startPoint x: 377, startPoint y: 458, endPoint x: 583, endPoint y: 538, distance: 221.0
click at [583, 538] on p "Register three recommenders by providing their names, professional titles, and …" at bounding box center [464, 482] width 378 height 391
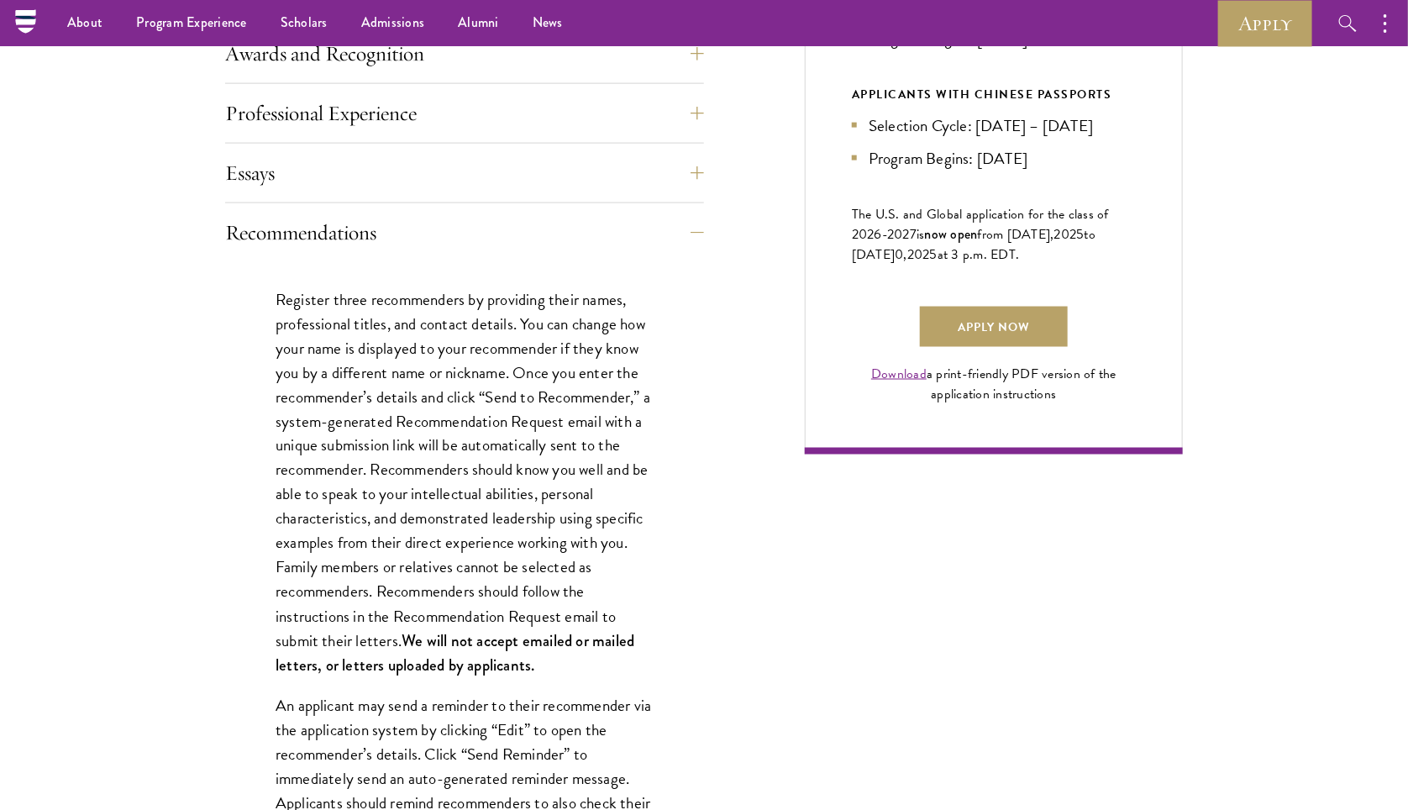
click at [605, 536] on p "Register three recommenders by providing their names, professional titles, and …" at bounding box center [464, 482] width 378 height 391
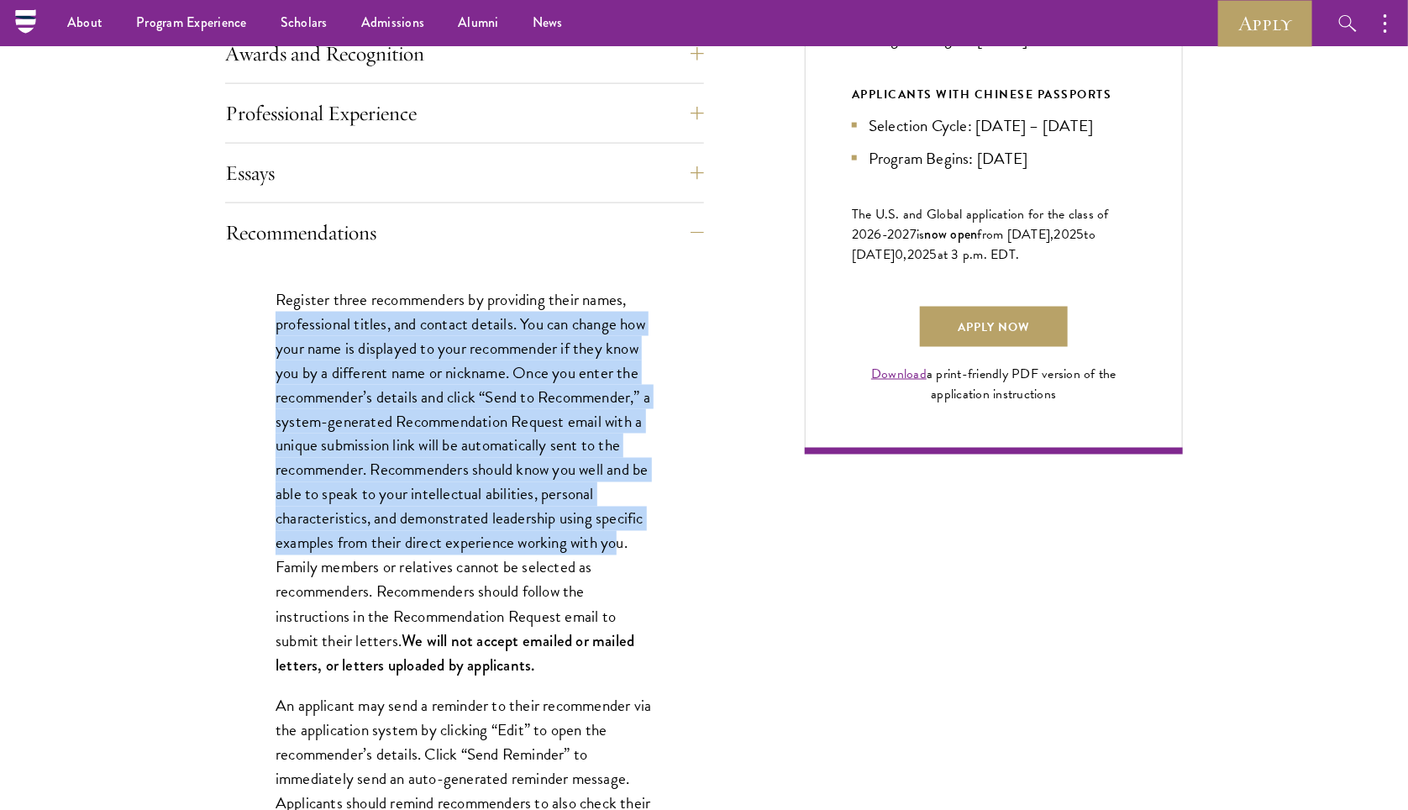
drag, startPoint x: 587, startPoint y: 537, endPoint x: 247, endPoint y: 314, distance: 406.5
click at [443, 516] on p "Register three recommenders by providing their names, professional titles, and …" at bounding box center [464, 482] width 378 height 391
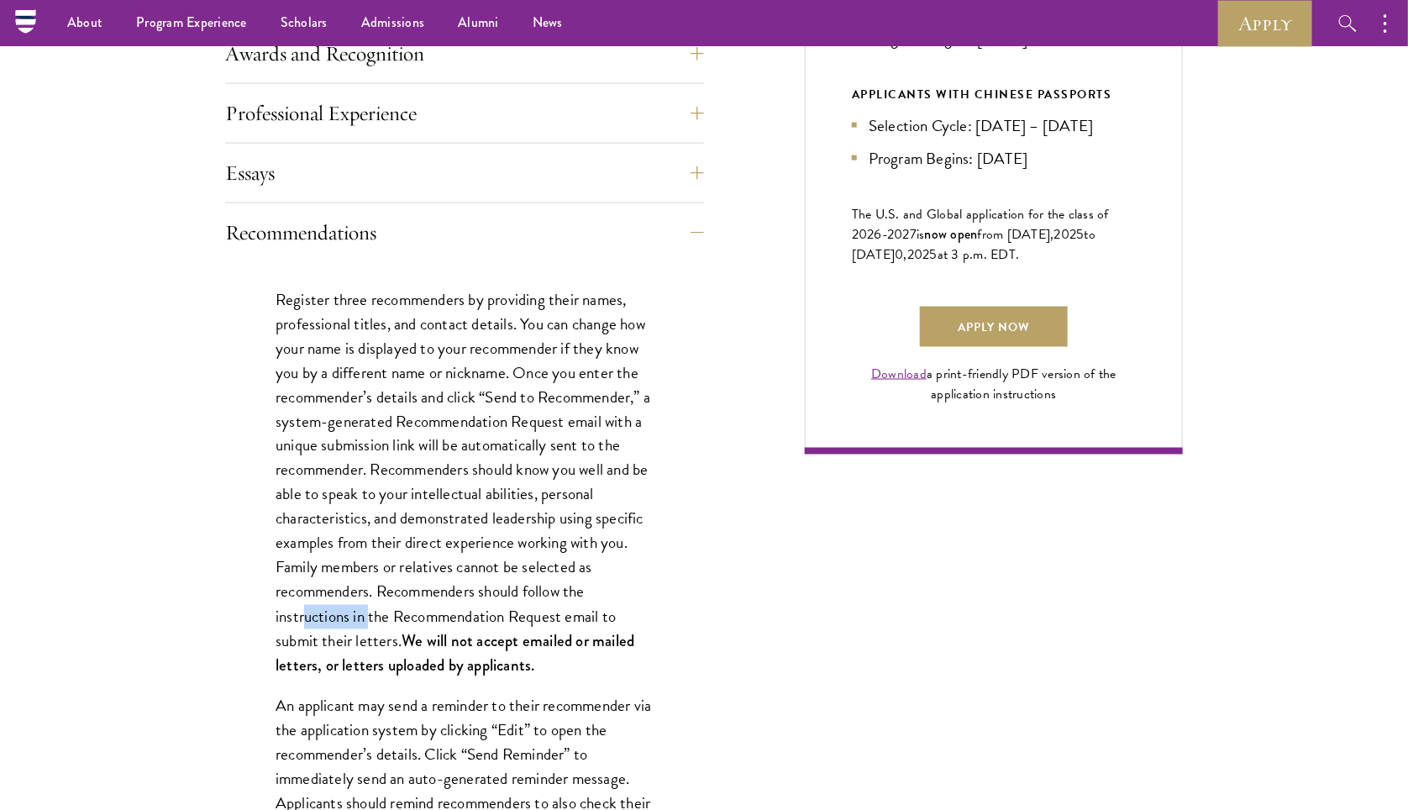
drag, startPoint x: 315, startPoint y: 598, endPoint x: 305, endPoint y: 597, distance: 10.1
click at [305, 597] on p "Register three recommenders by providing their names, professional titles, and …" at bounding box center [464, 482] width 378 height 391
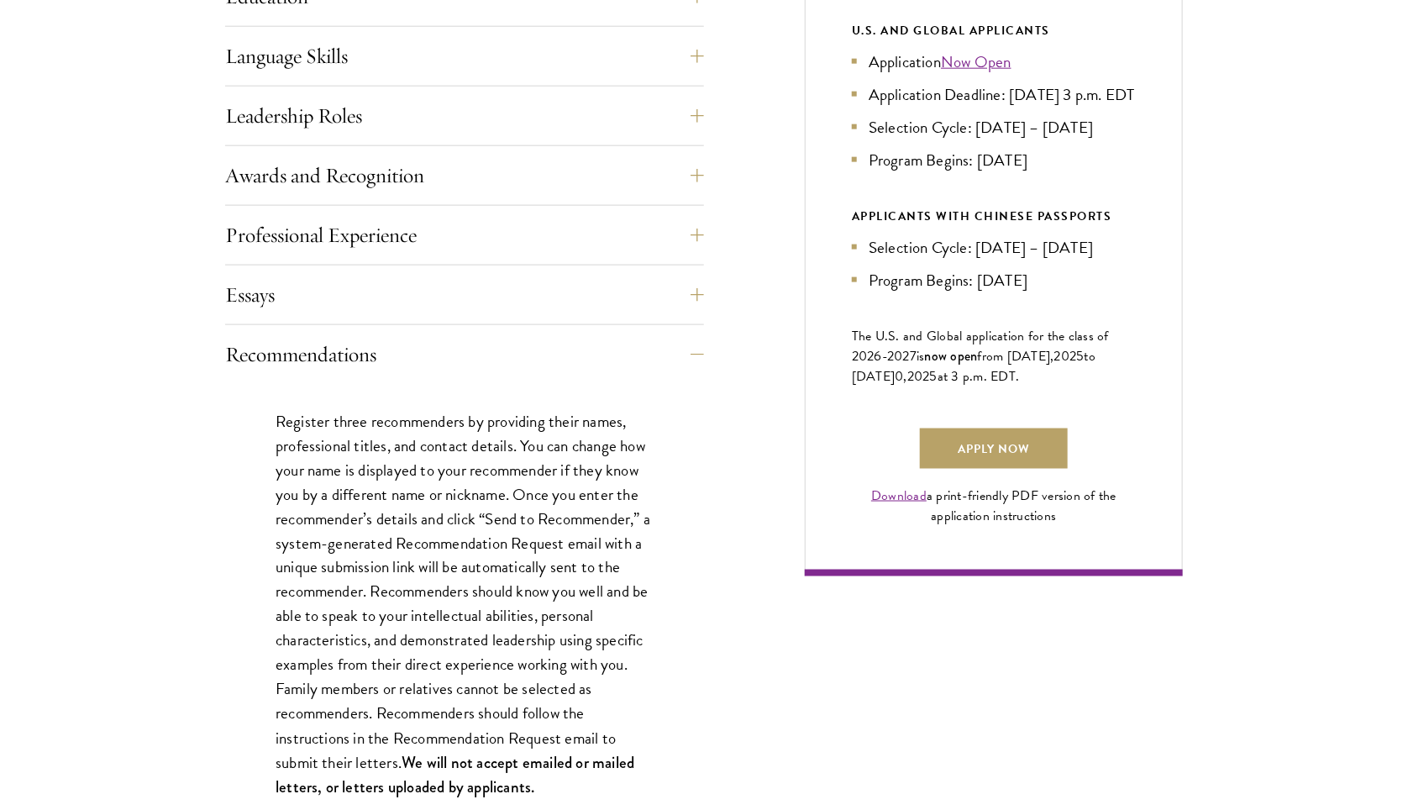
scroll to position [936, 0]
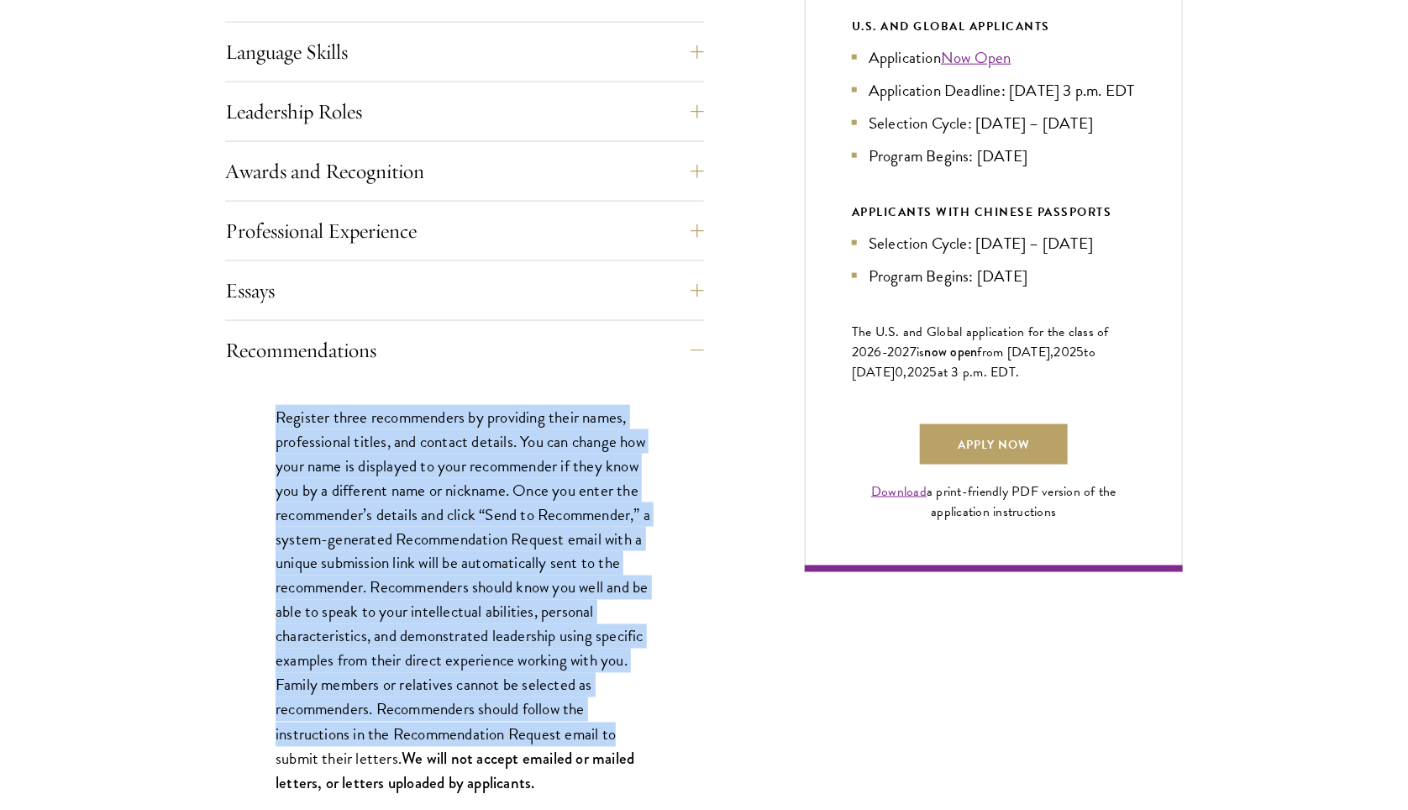
drag, startPoint x: 280, startPoint y: 405, endPoint x: 673, endPoint y: 725, distance: 506.1
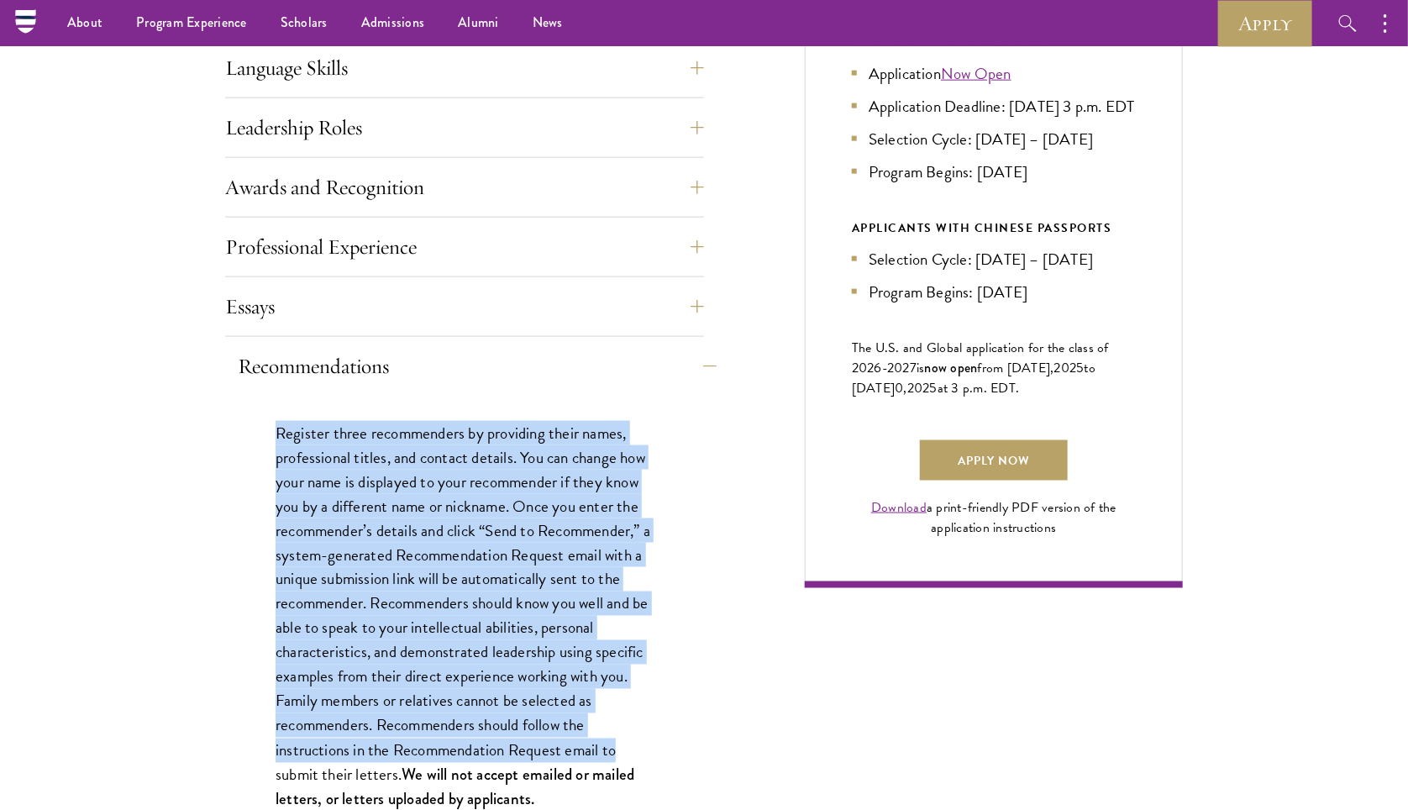
scroll to position [1096, 0]
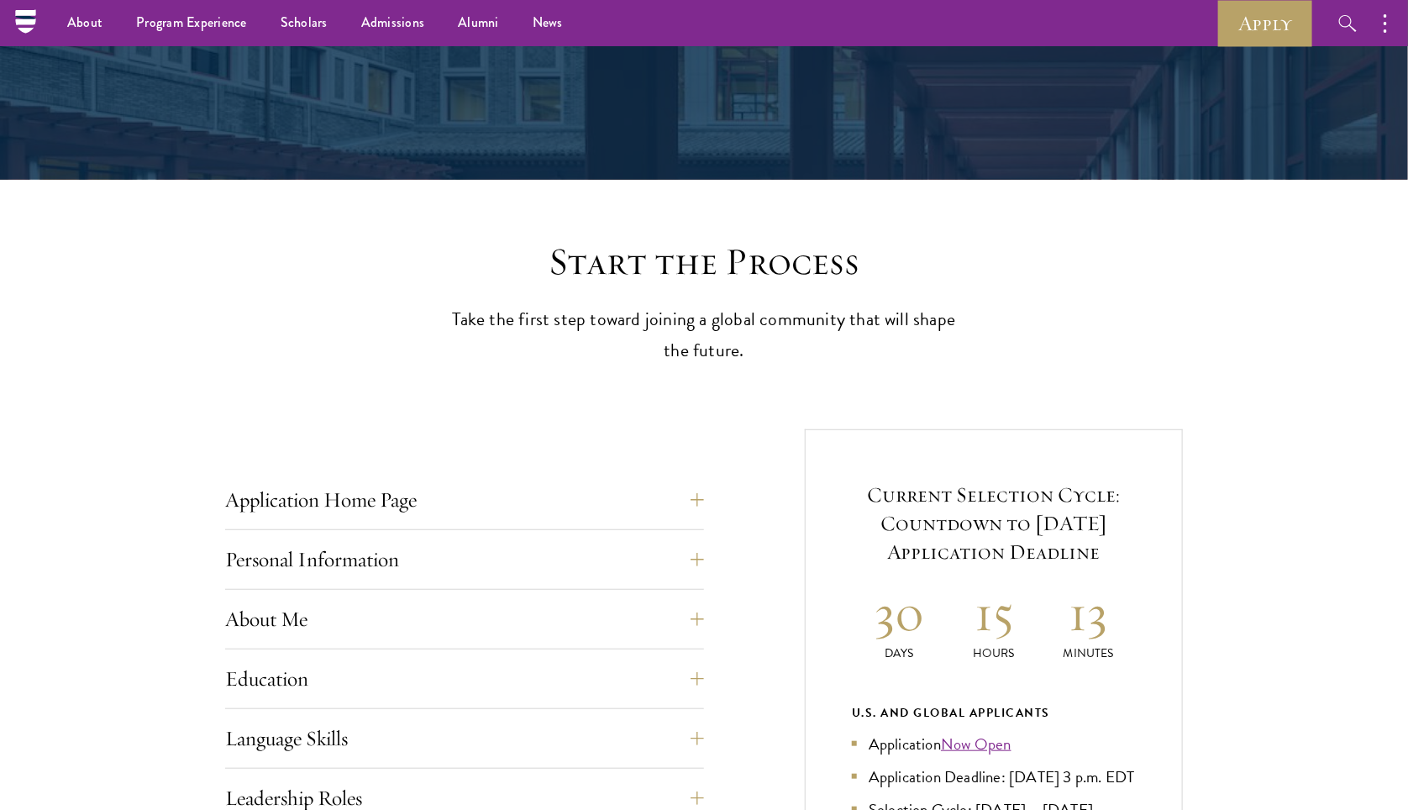
scroll to position [0, 0]
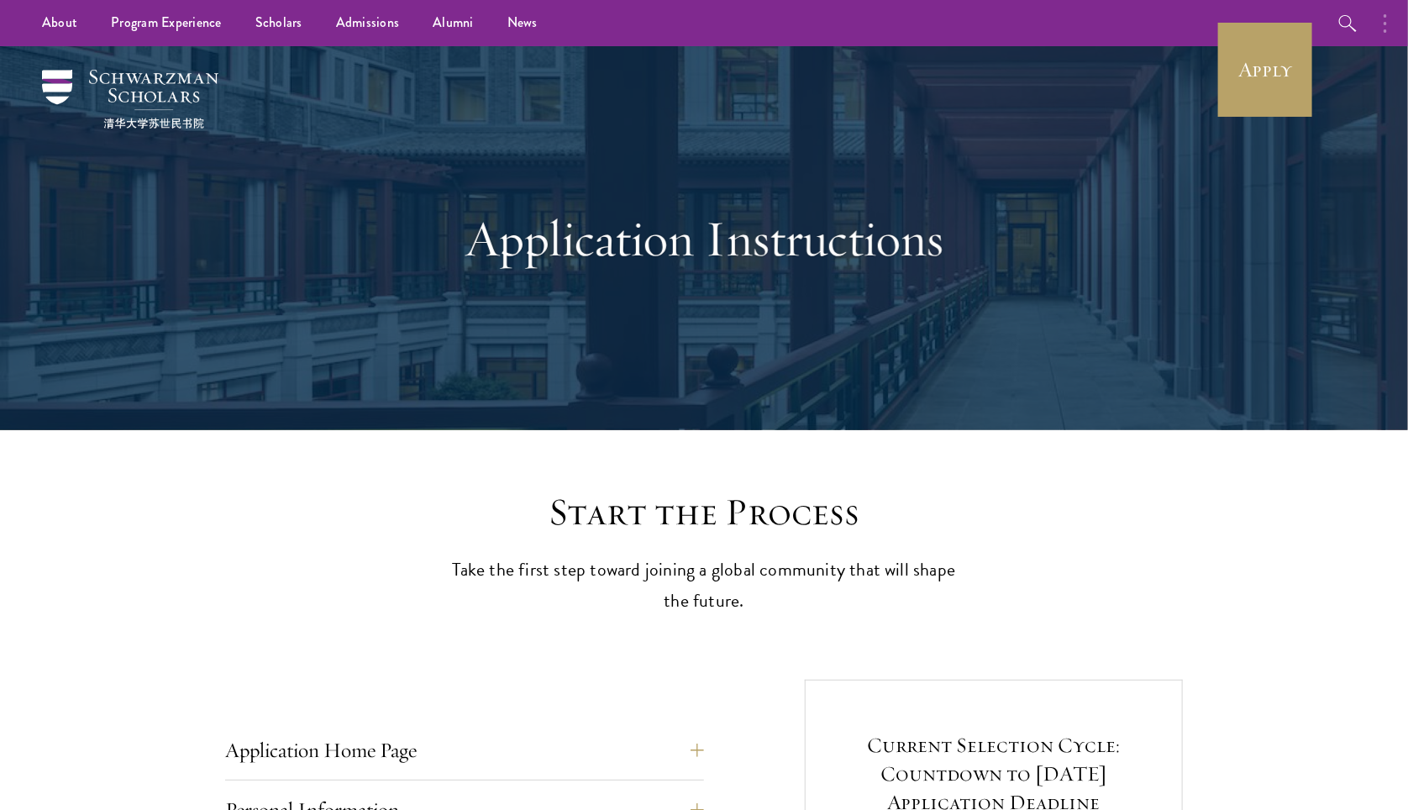
click at [1397, 21] on button "button" at bounding box center [1389, 23] width 37 height 46
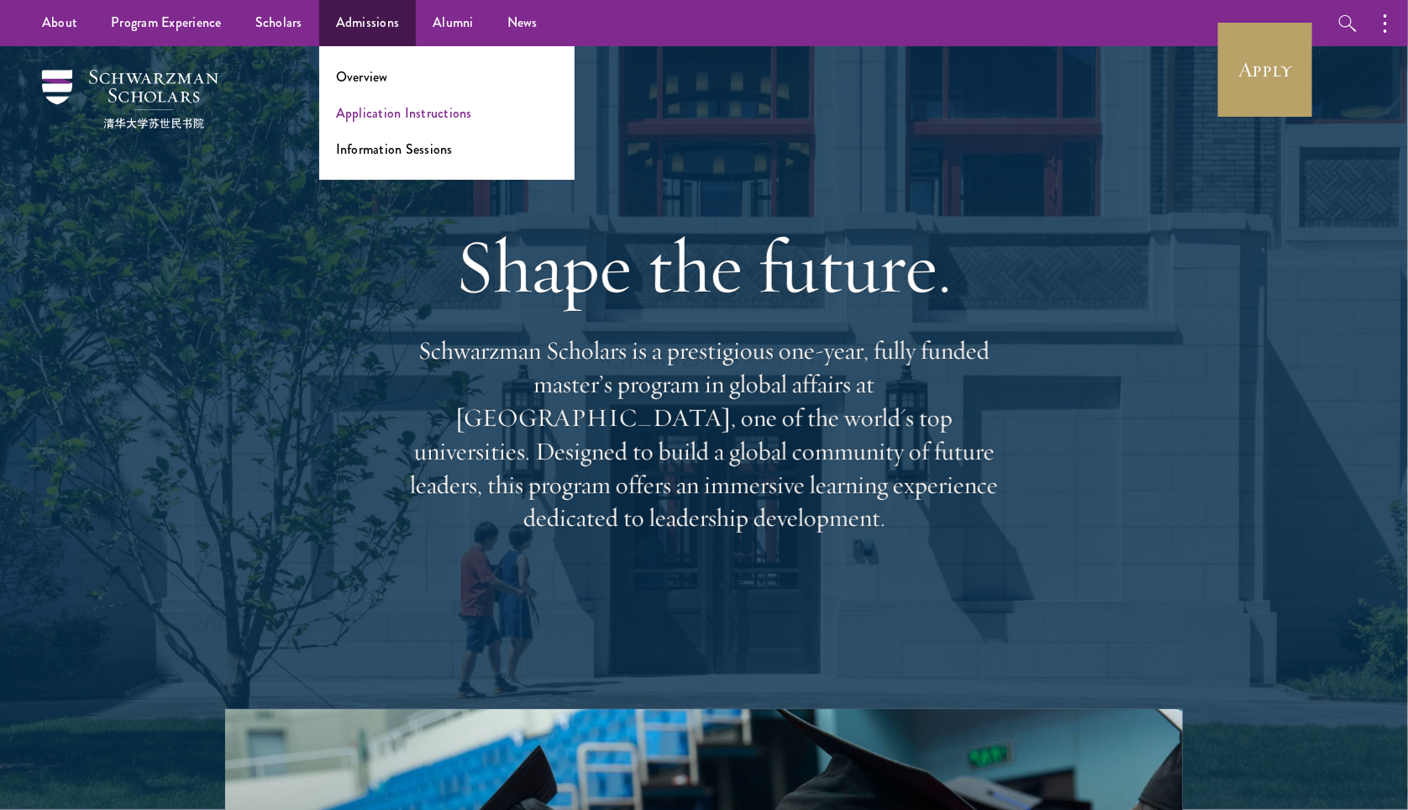
click at [392, 110] on link "Application Instructions" at bounding box center [404, 112] width 136 height 19
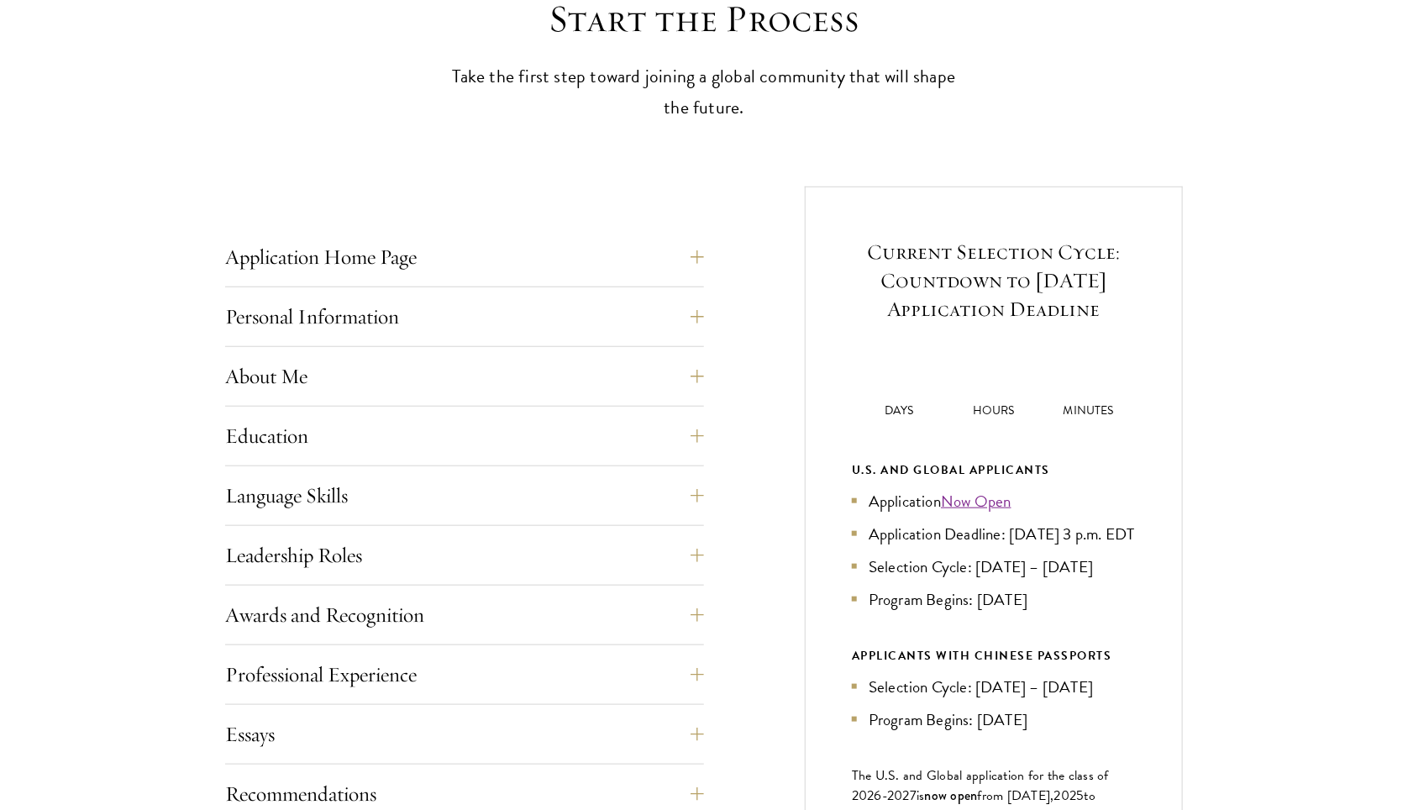
scroll to position [943, 0]
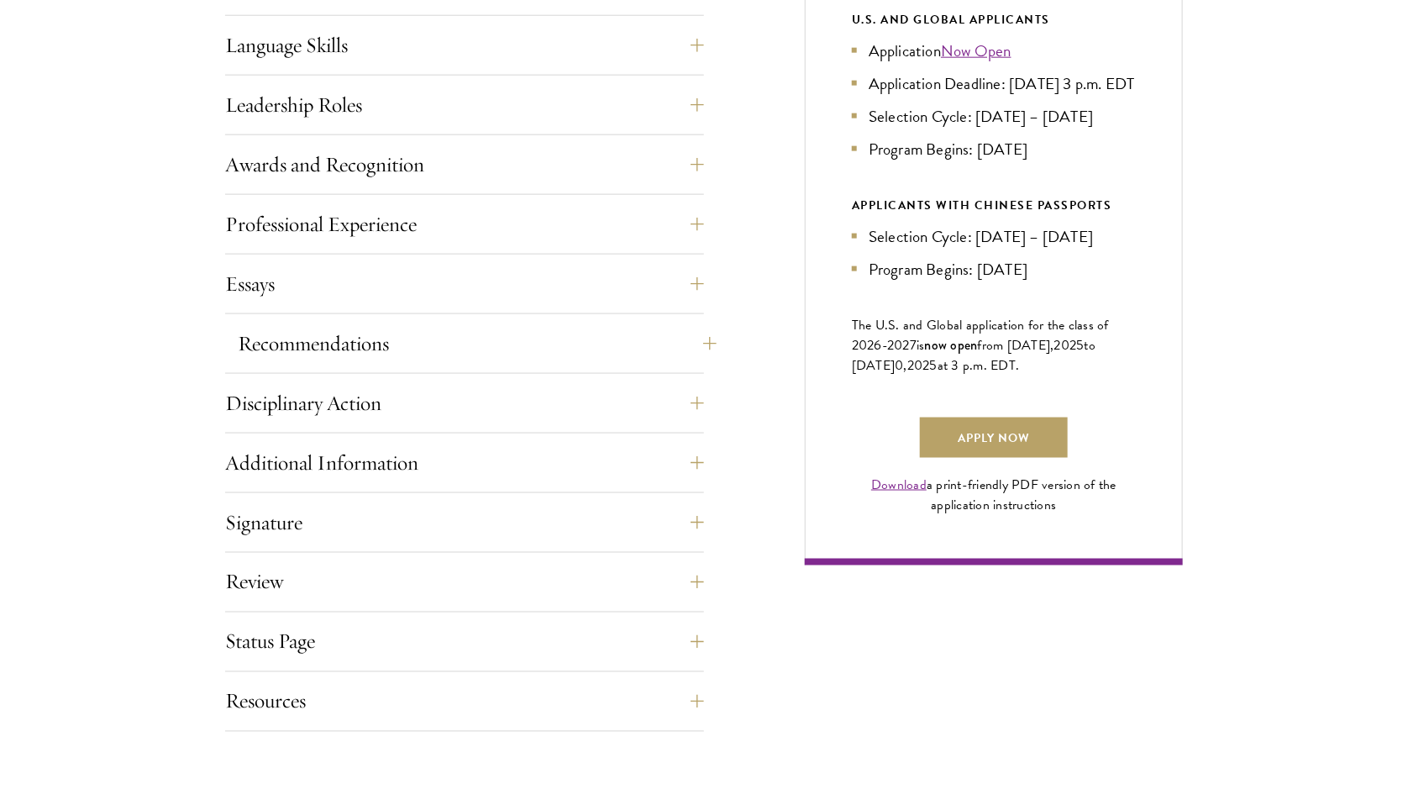
click at [328, 349] on button "Recommendations" at bounding box center [477, 343] width 479 height 40
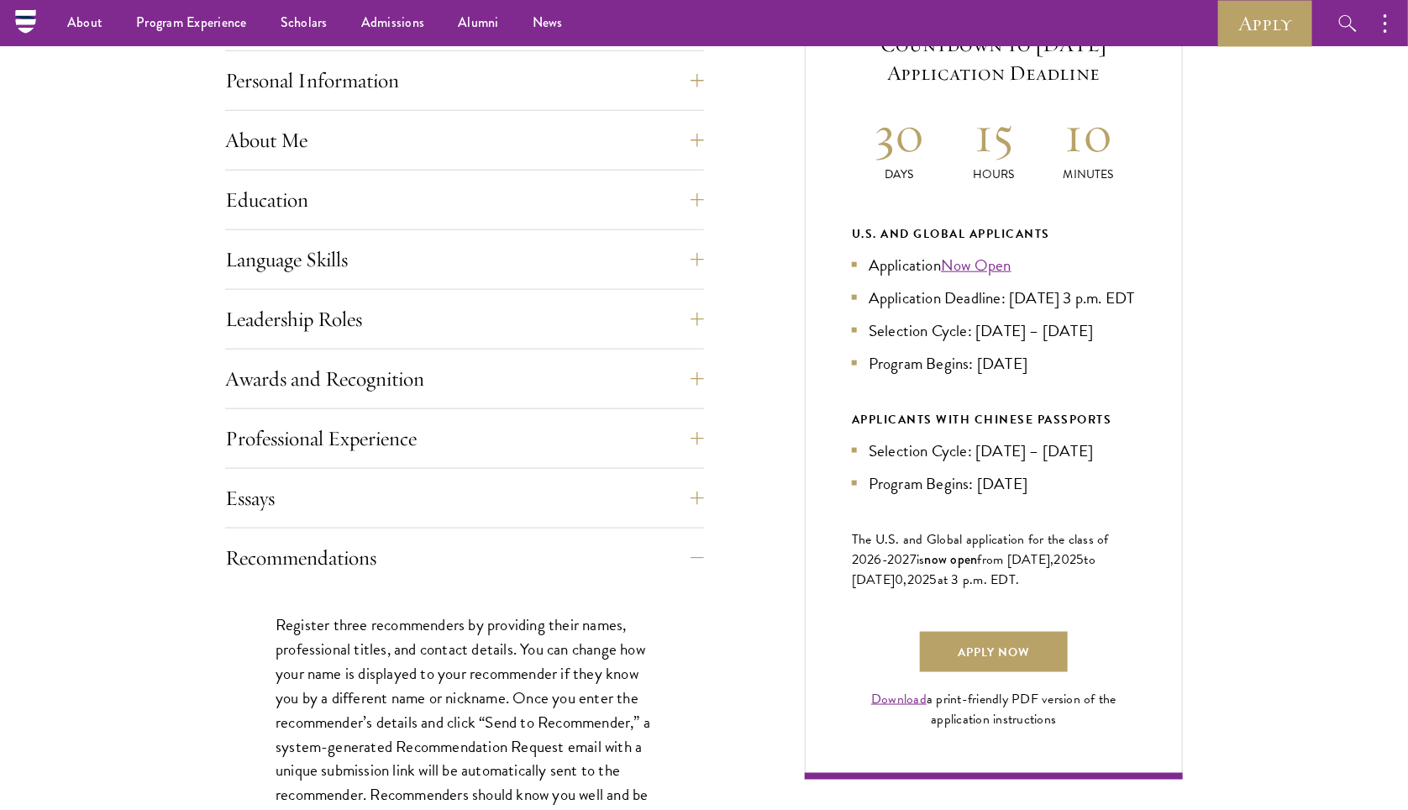
scroll to position [438, 0]
